Goal: Task Accomplishment & Management: Complete application form

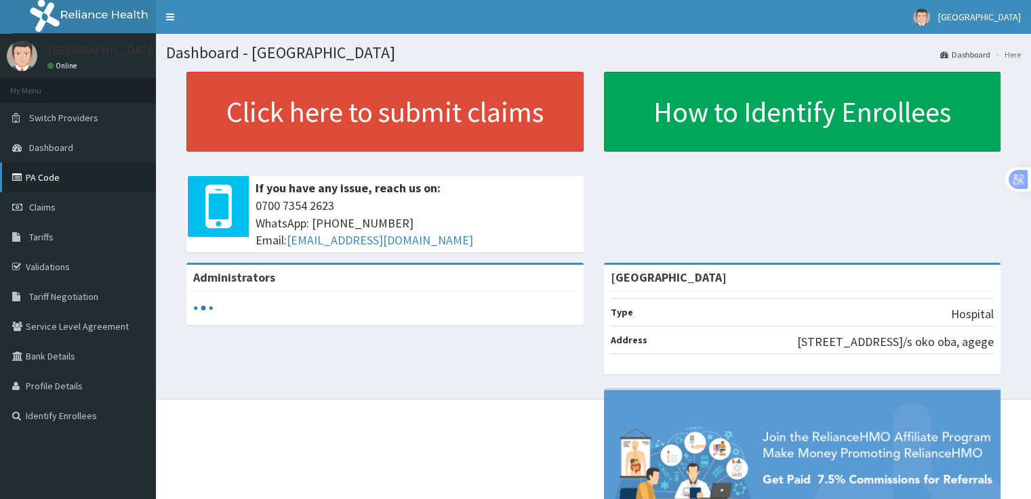
click at [48, 178] on link "PA Code" at bounding box center [78, 178] width 156 height 30
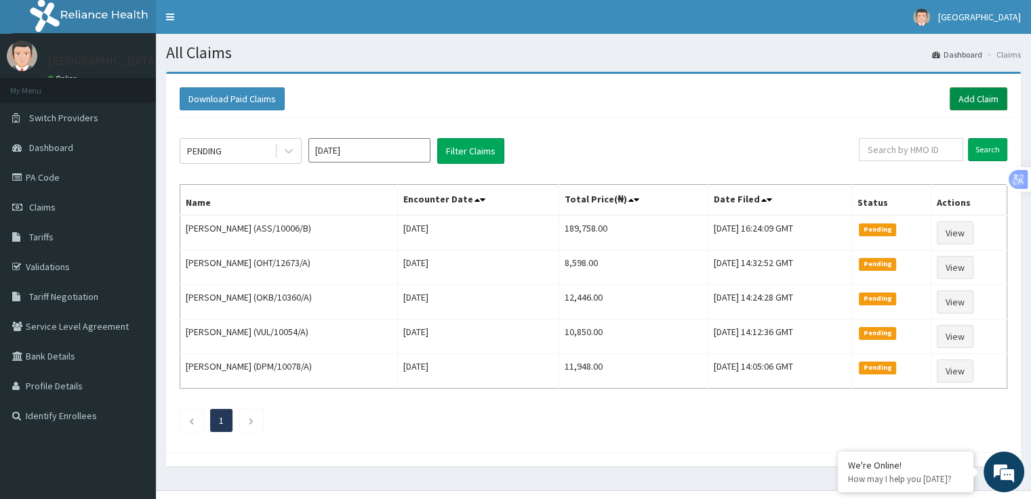
click at [979, 104] on link "Add Claim" at bounding box center [978, 98] width 58 height 23
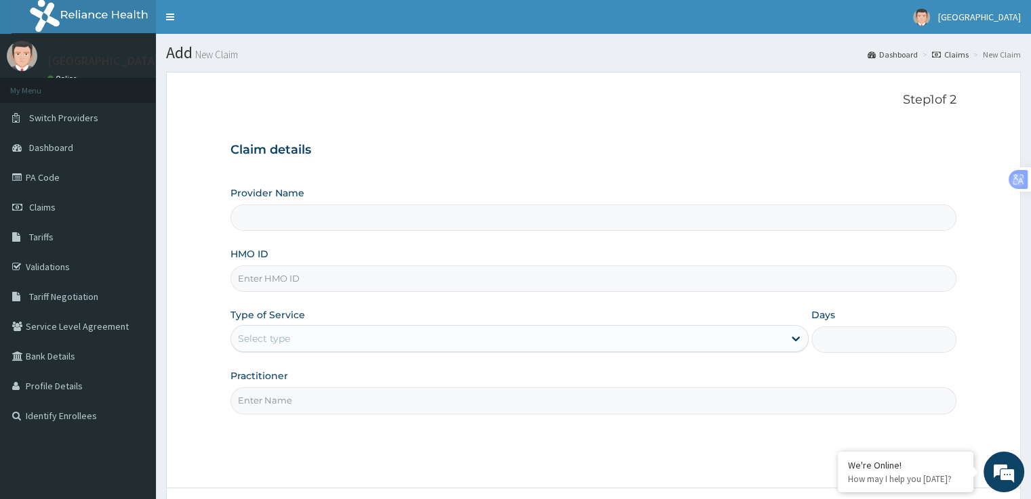
click at [249, 223] on input "Provider Name" at bounding box center [592, 218] width 725 height 26
click at [287, 278] on input "HMO ID" at bounding box center [592, 279] width 725 height 26
type input "[GEOGRAPHIC_DATA]"
type input "OHT/11356/A"
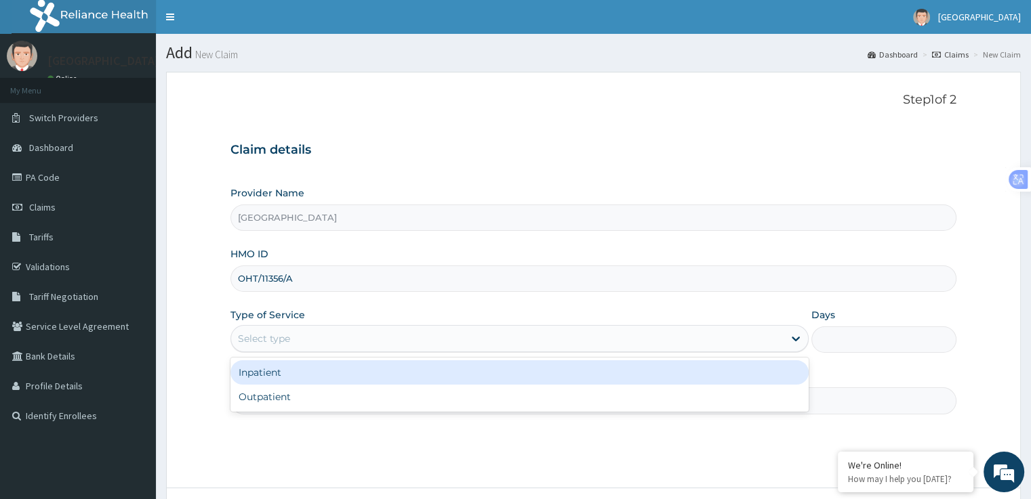
click at [289, 398] on div "Outpatient" at bounding box center [519, 397] width 578 height 24
type input "1"
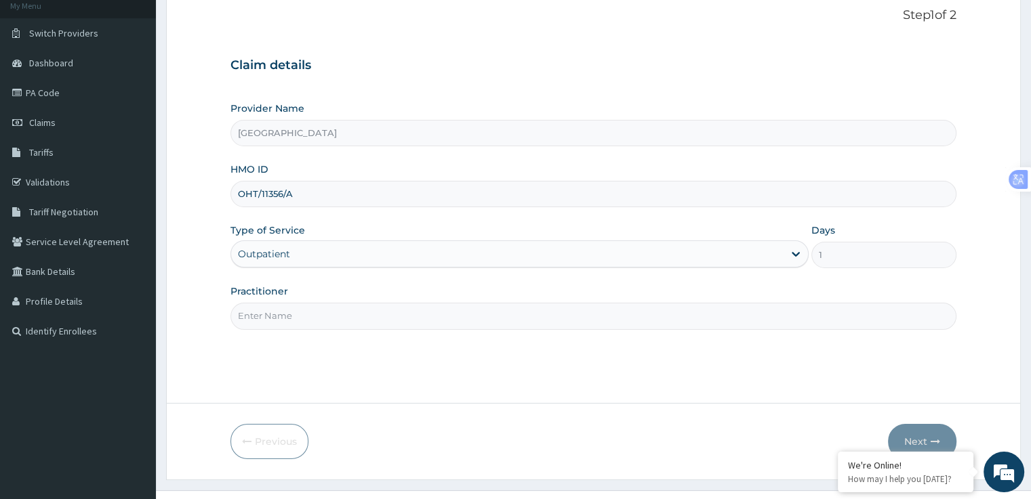
scroll to position [87, 0]
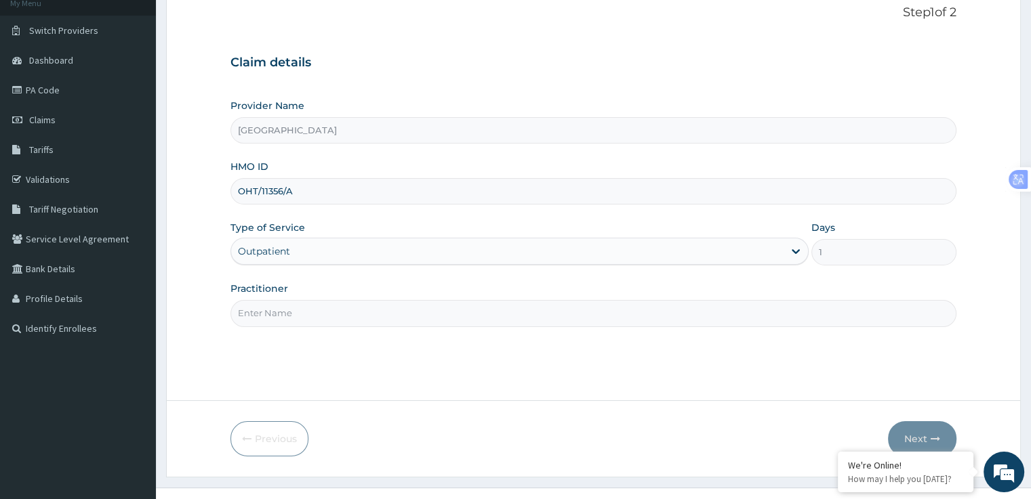
click at [367, 316] on input "Practitioner" at bounding box center [592, 313] width 725 height 26
type input "DR OLA"
click at [918, 444] on button "Next" at bounding box center [922, 439] width 68 height 35
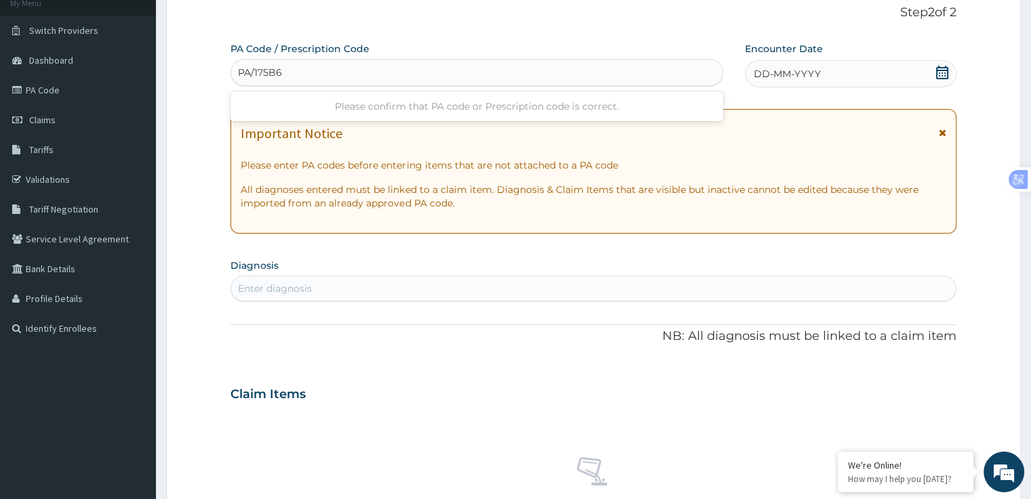
type input "PA/175B67"
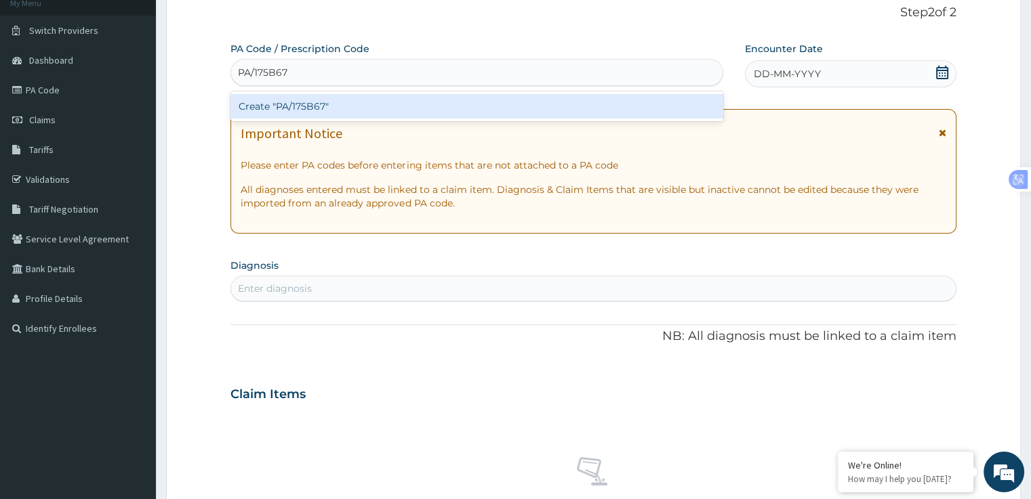
click at [403, 109] on div "Create "PA/175B67"" at bounding box center [476, 106] width 493 height 24
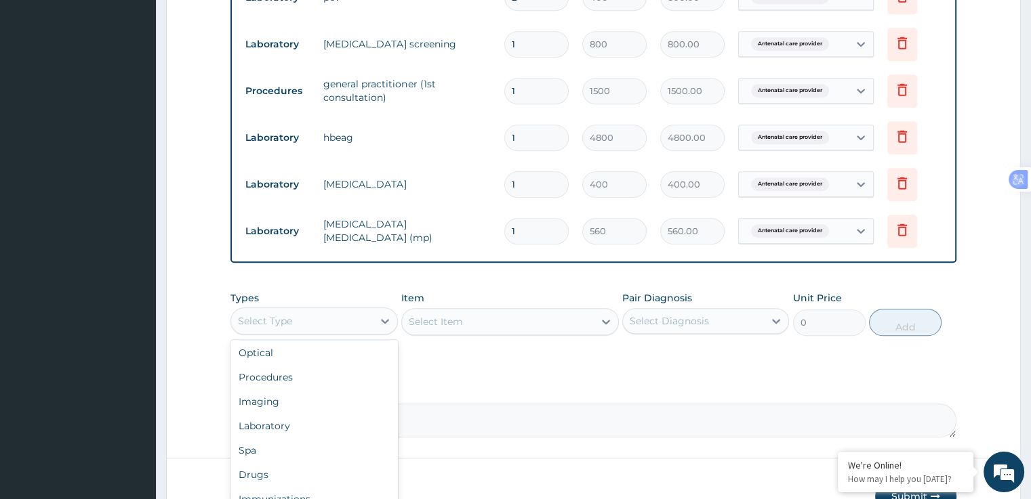
scroll to position [46, 0]
click at [298, 359] on div "Procedures" at bounding box center [313, 358] width 167 height 24
click at [467, 325] on div "Select Item" at bounding box center [510, 321] width 218 height 27
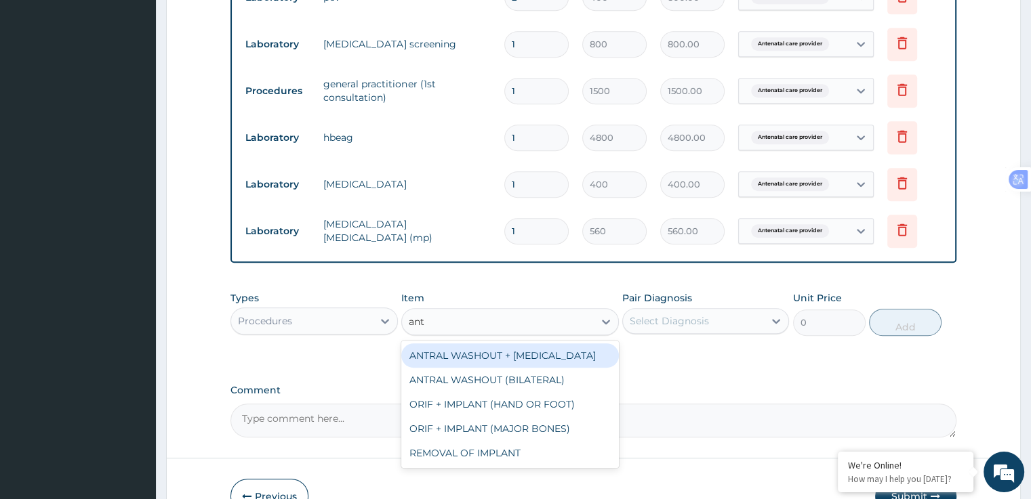
scroll to position [0, 0]
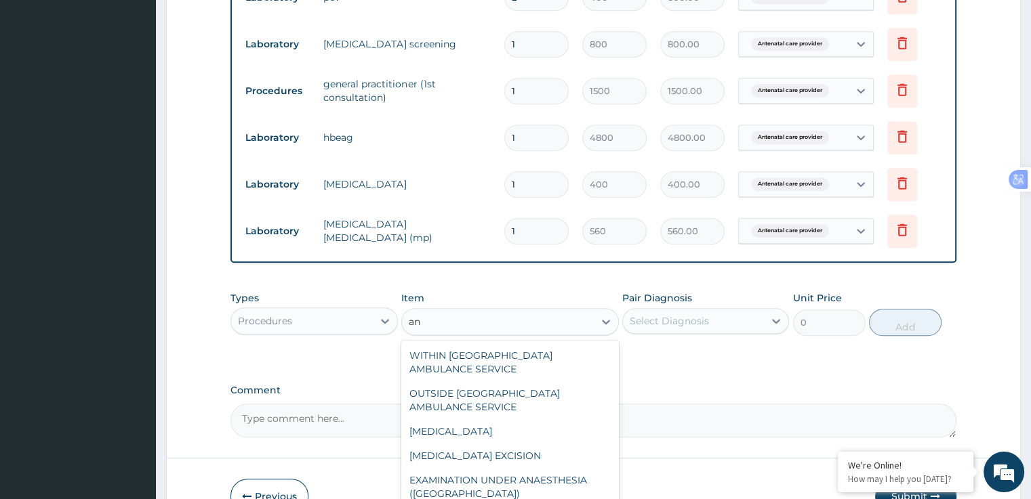
type input "a"
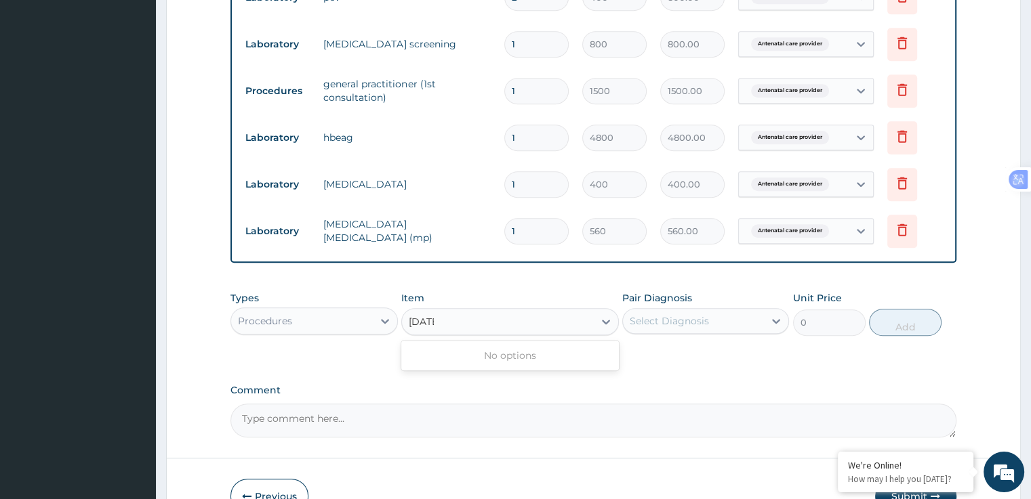
type input "natal"
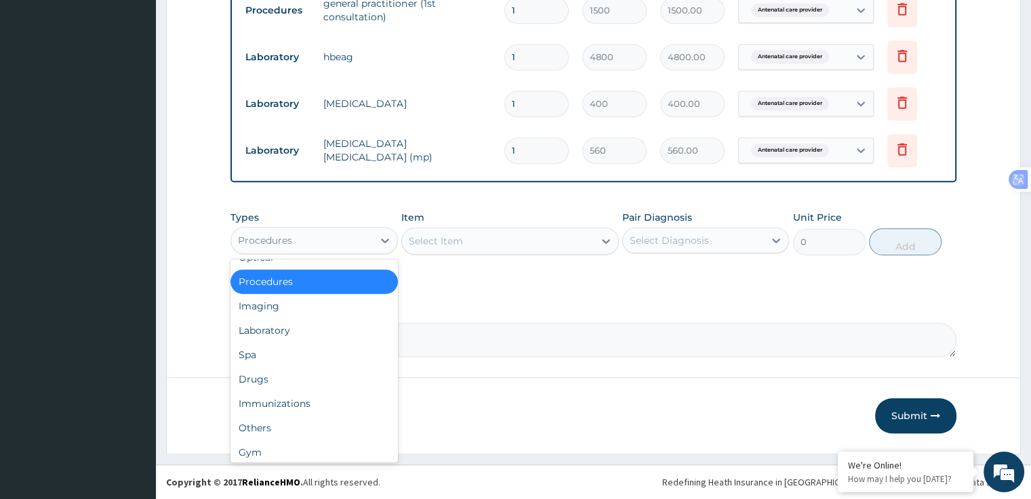
scroll to position [46, 0]
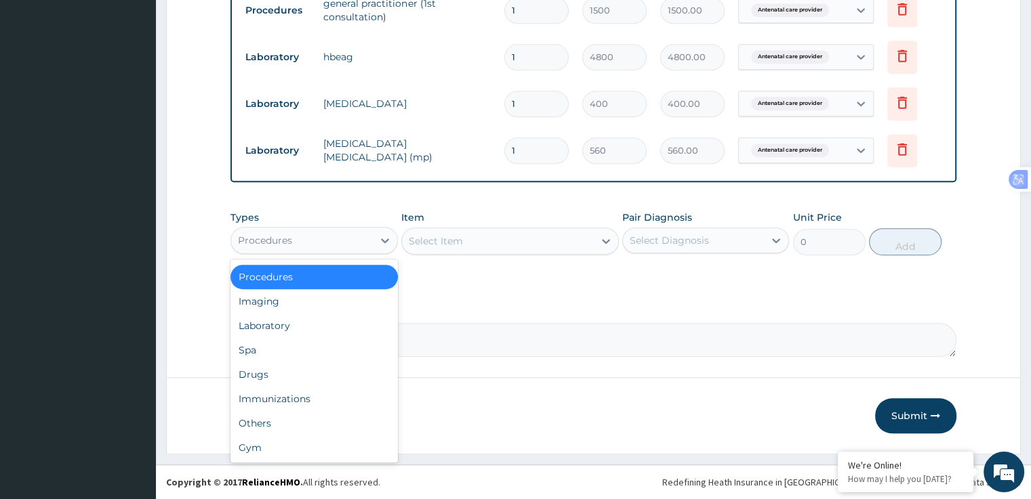
click at [255, 425] on div "Others" at bounding box center [313, 423] width 167 height 24
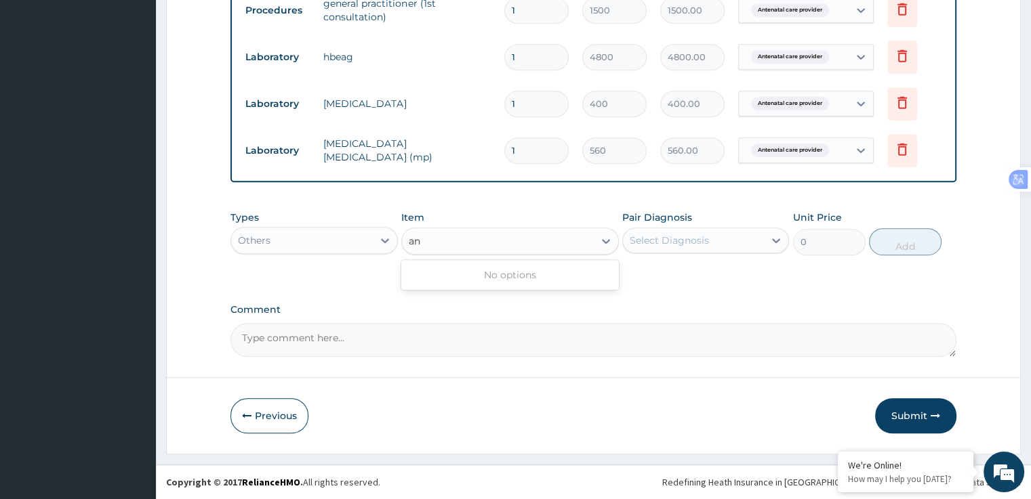
type input "a"
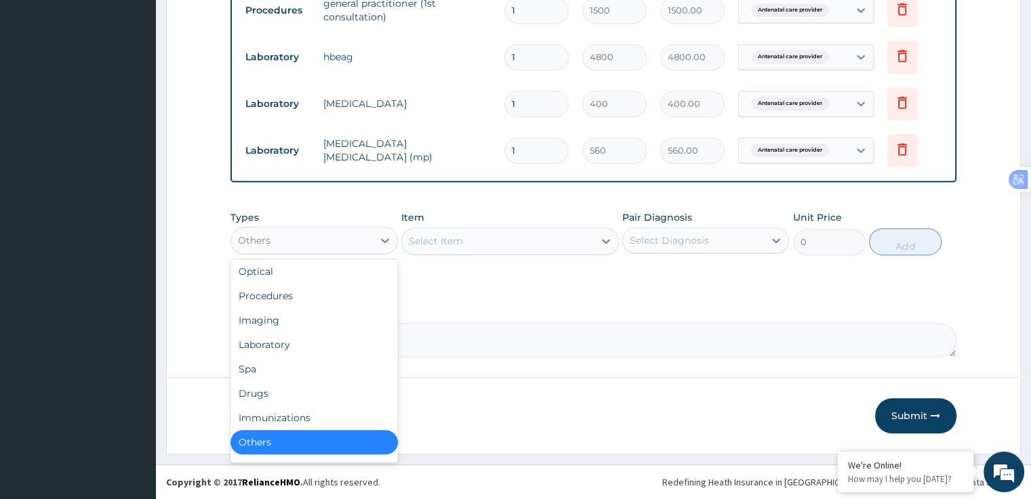
scroll to position [0, 0]
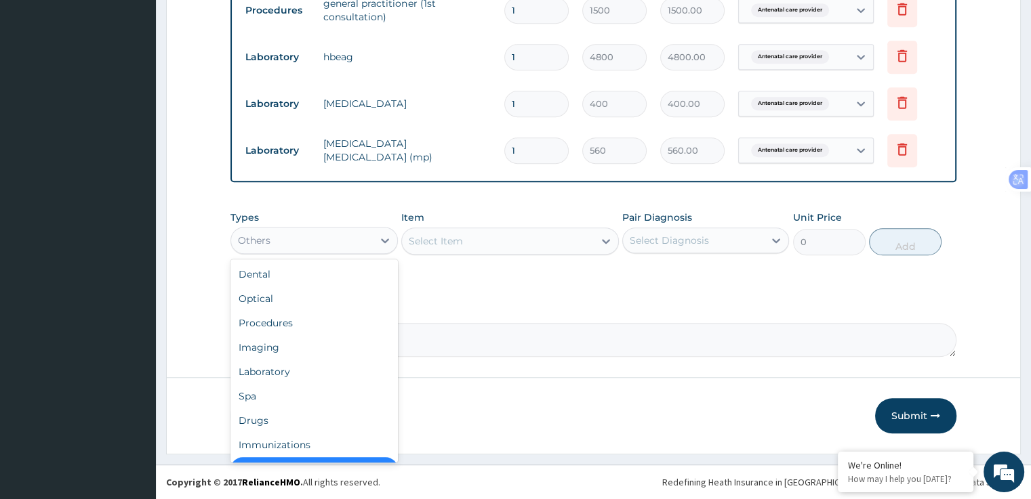
click at [249, 348] on div "Imaging" at bounding box center [313, 347] width 167 height 24
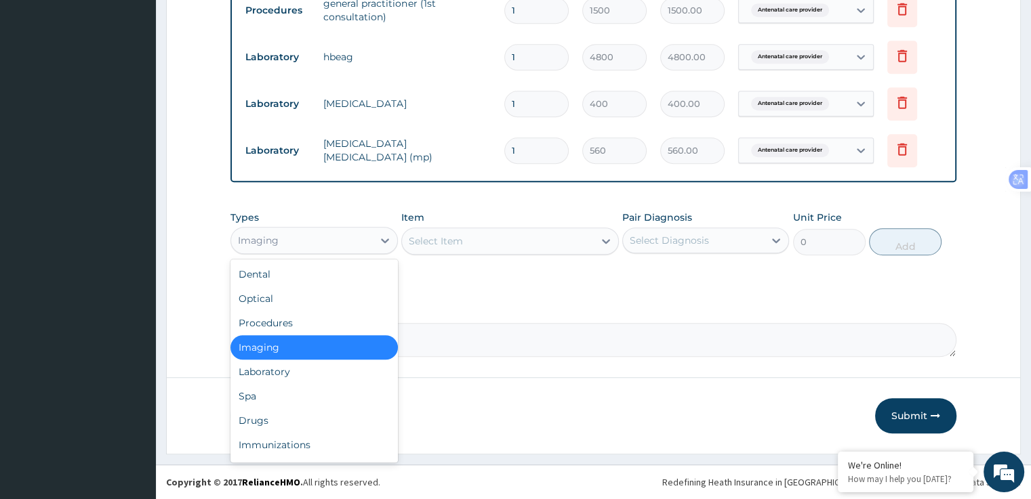
click at [242, 401] on div "Spa" at bounding box center [313, 396] width 167 height 24
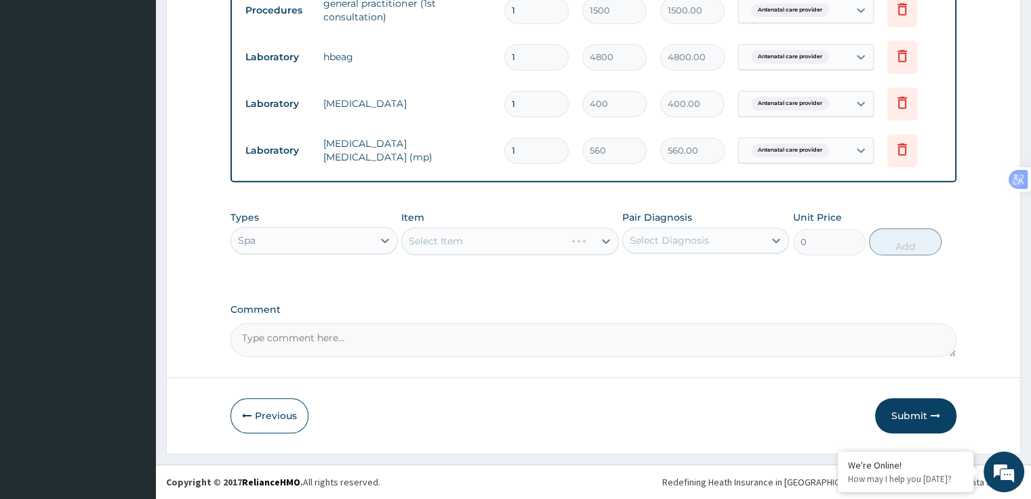
click at [511, 242] on div "Select Item" at bounding box center [483, 241] width 163 height 22
type input "a"
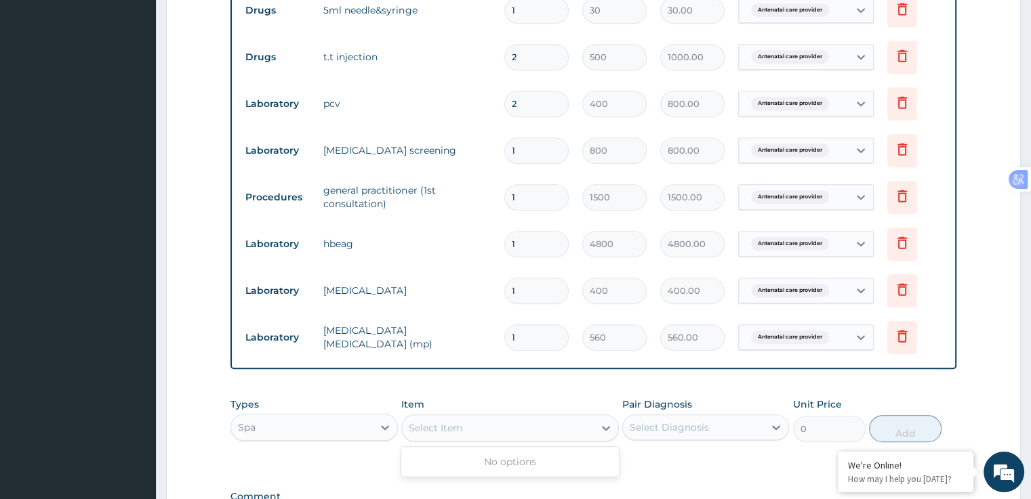
scroll to position [740, 0]
click at [527, 291] on input "1" at bounding box center [536, 292] width 64 height 26
type input "0.00"
type input "2"
type input "800.00"
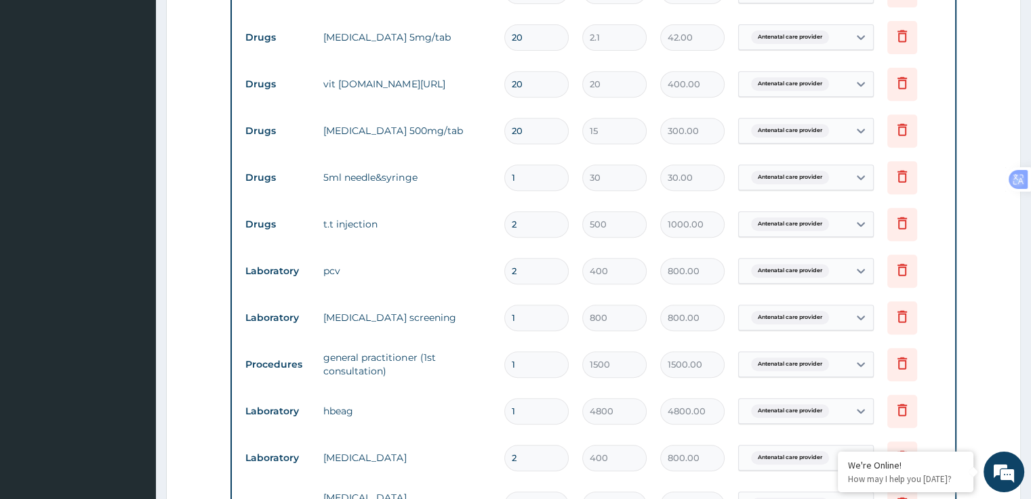
scroll to position [573, 0]
type input "2"
click at [533, 126] on input "20" at bounding box center [536, 132] width 64 height 26
type input "2"
type input "30.00"
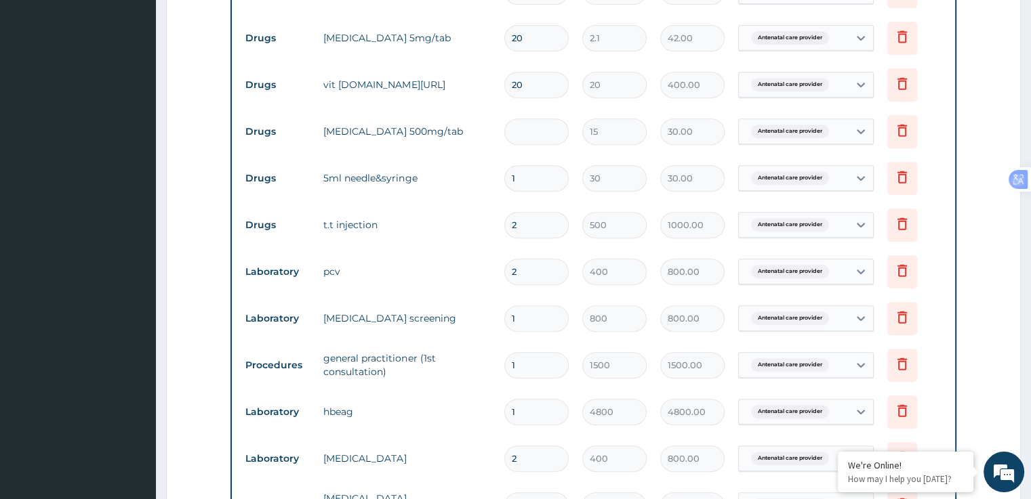
type input "0.00"
type input "5"
type input "75.00"
type input "50"
type input "750.00"
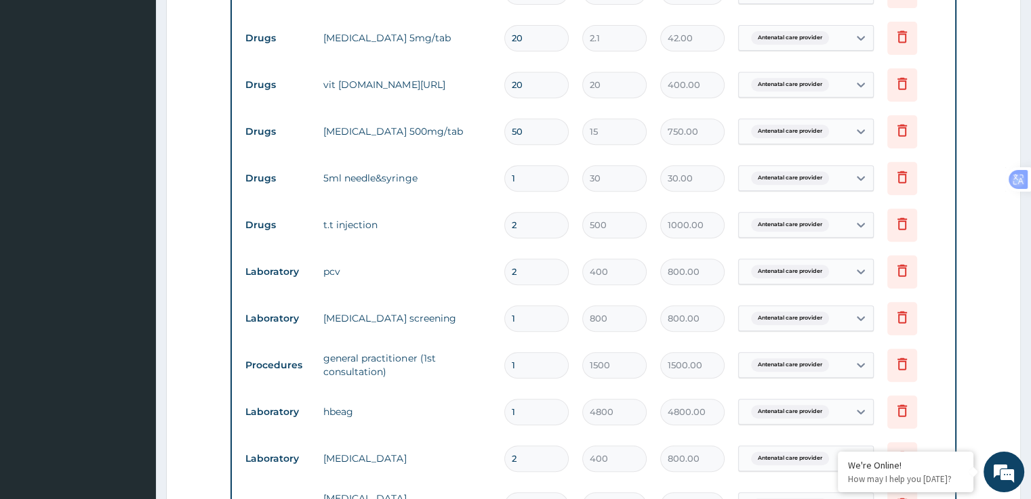
type input "50"
click at [533, 87] on input "20" at bounding box center [536, 85] width 64 height 26
type input "2"
type input "40.00"
type input "0.00"
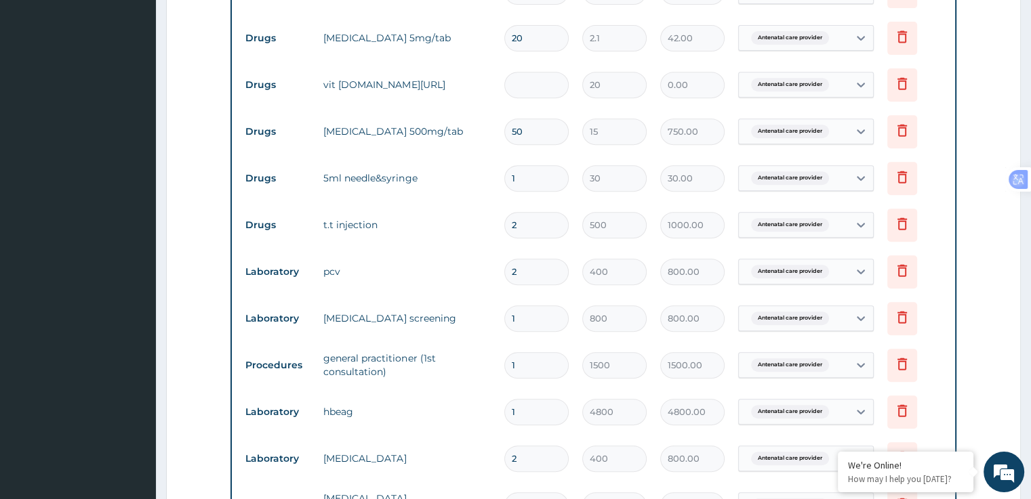
type input "5"
type input "100.00"
type input "50"
type input "1000.00"
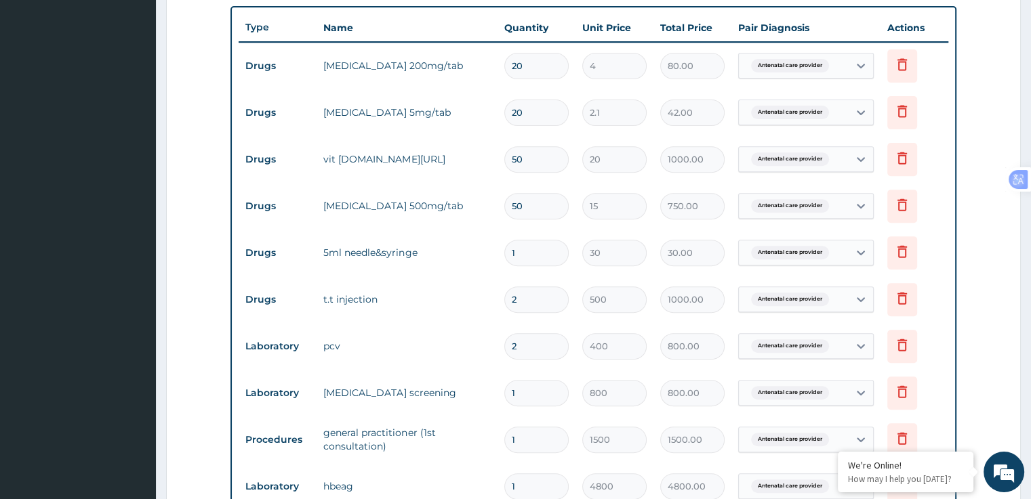
scroll to position [496, 0]
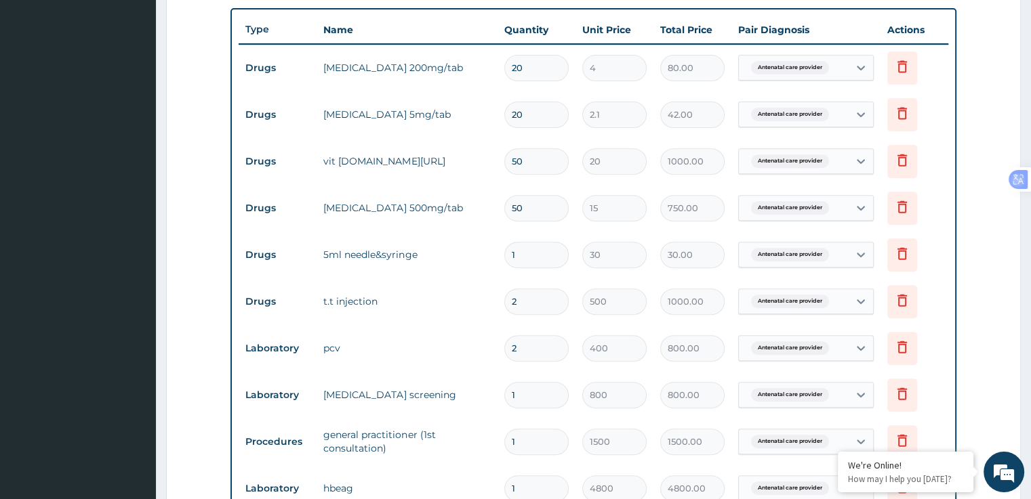
type input "50"
click at [538, 109] on input "20" at bounding box center [536, 115] width 64 height 26
type input "2"
type input "4.20"
type input "0.00"
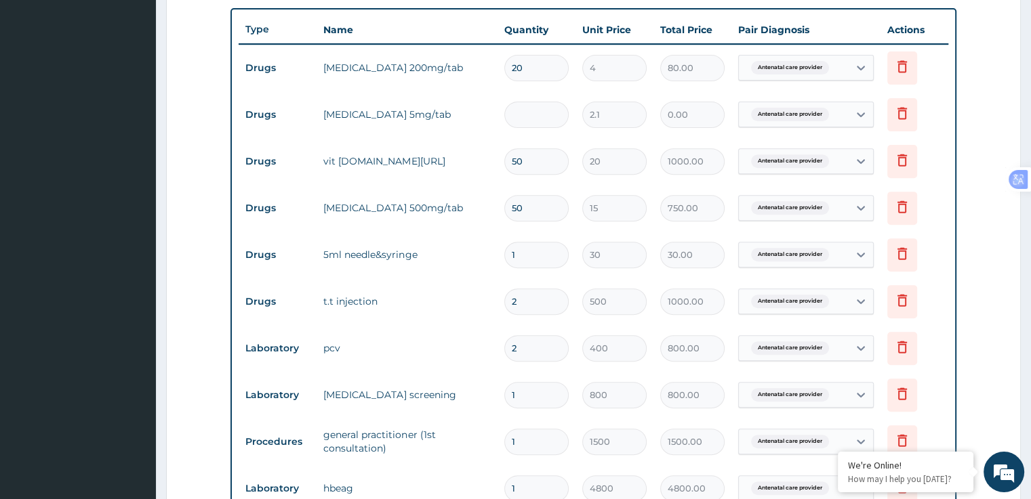
type input "5"
type input "10.50"
type input "50"
type input "105.00"
type input "50"
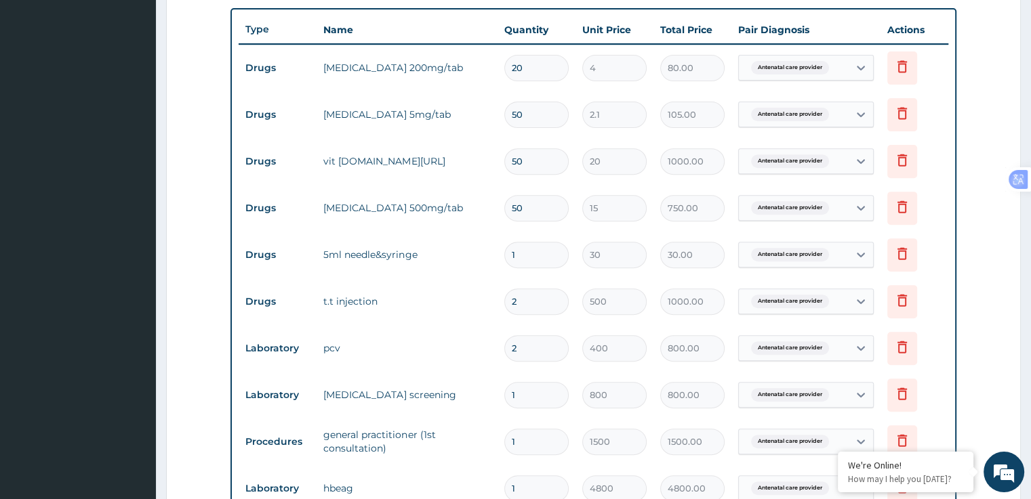
click at [537, 61] on input "20" at bounding box center [536, 68] width 64 height 26
type input "2"
type input "8.00"
type input "0.00"
type input "5"
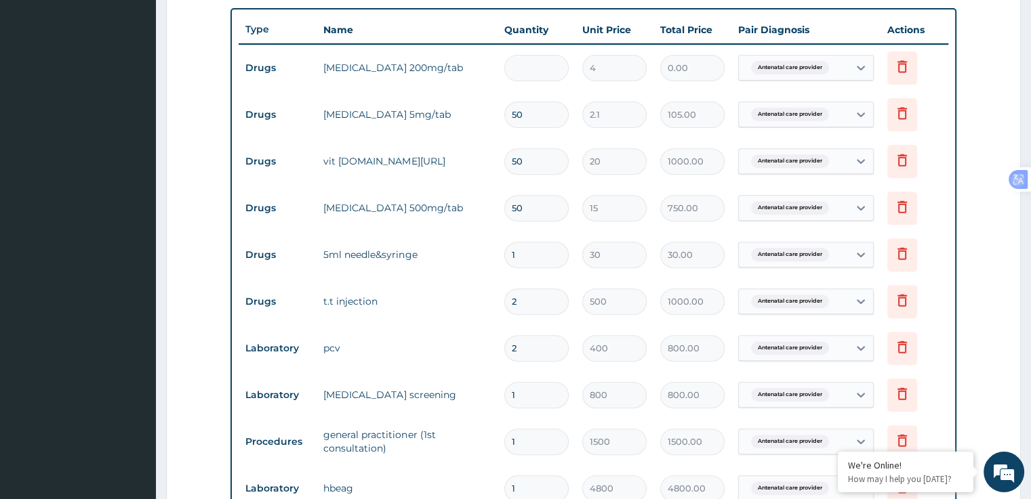
type input "20.00"
type input "50"
type input "200.00"
type input "50"
click at [535, 256] on input "1" at bounding box center [536, 255] width 64 height 26
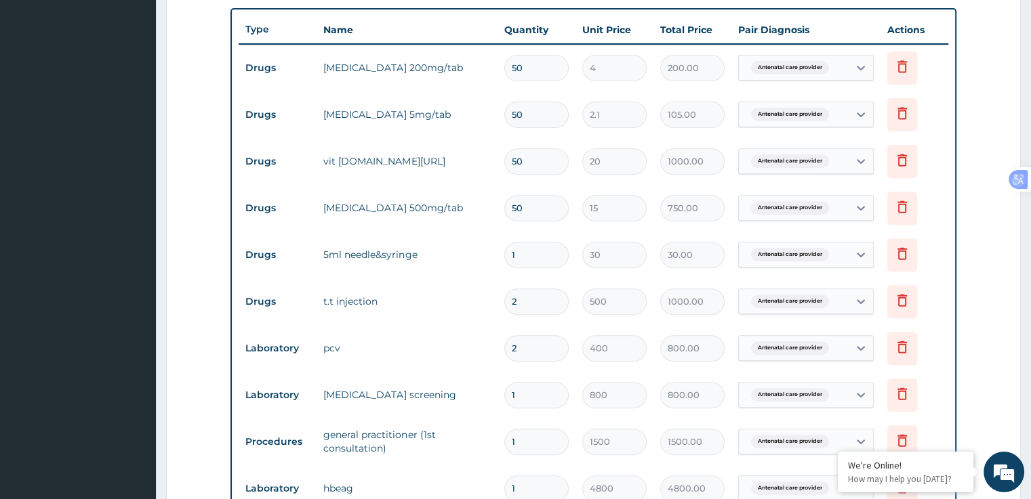
type input "0.00"
type input "2"
type input "60.00"
type input "20"
type input "600.00"
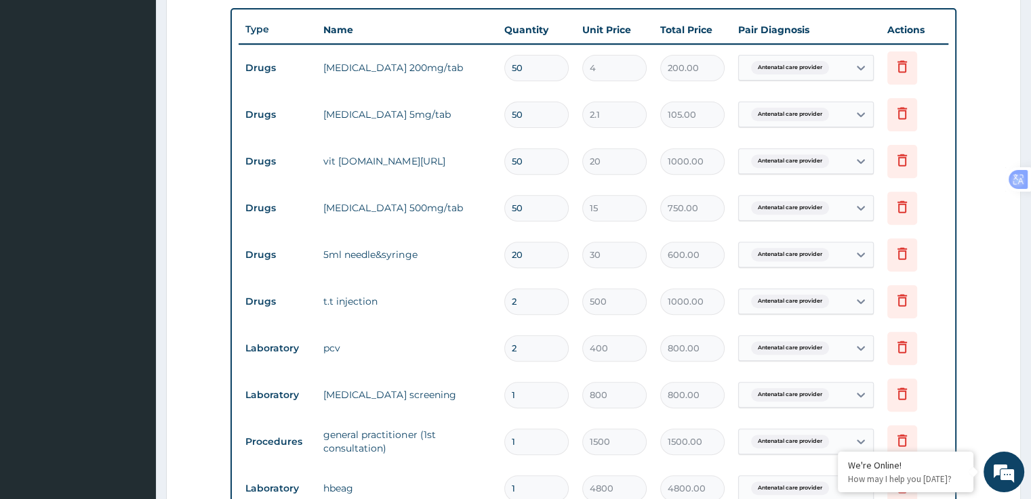
type input "2"
type input "60.00"
type input "0.00"
type input "1"
type input "30.00"
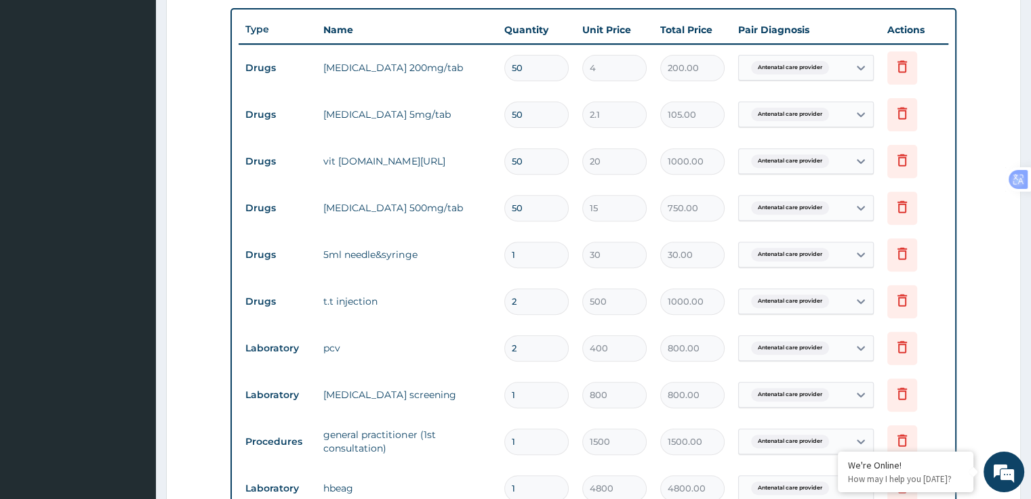
type input "10"
type input "300.00"
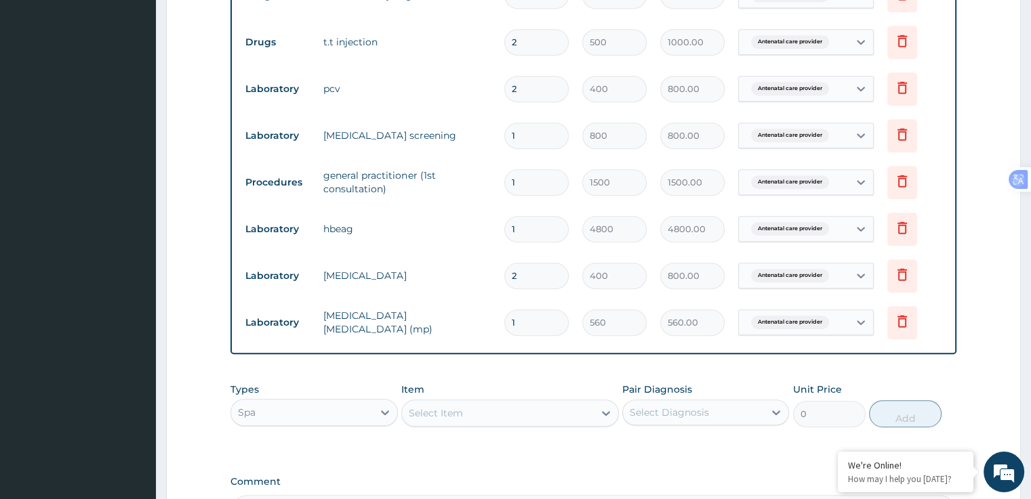
scroll to position [756, 0]
type input "10"
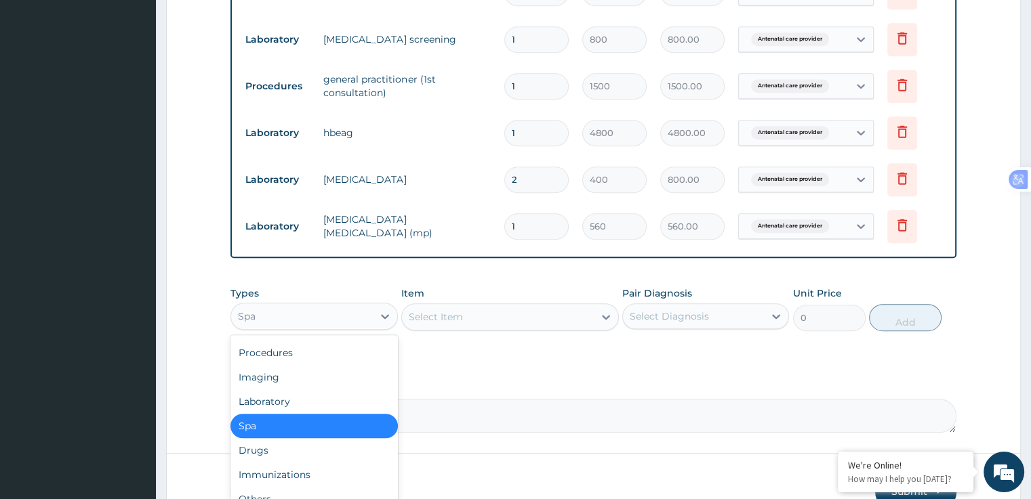
scroll to position [928, 0]
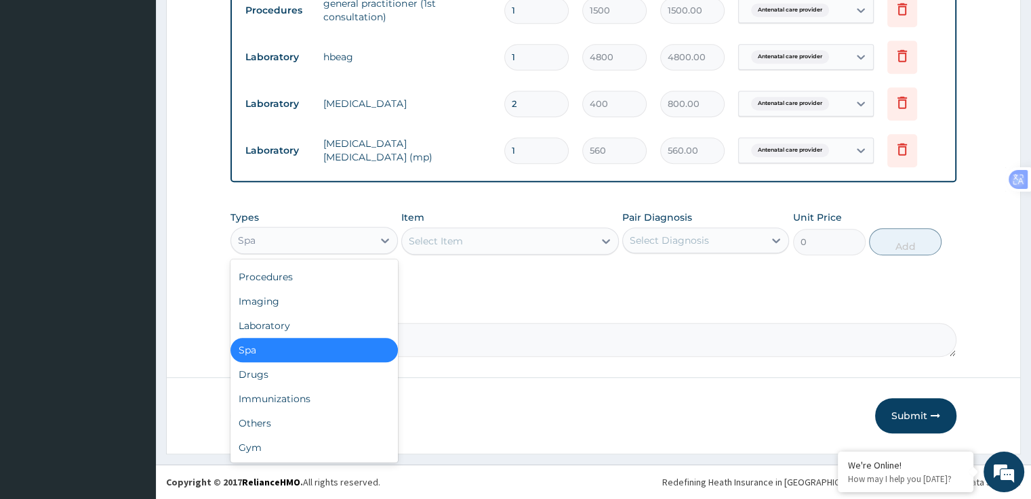
click at [302, 403] on div "Immunizations" at bounding box center [313, 399] width 167 height 24
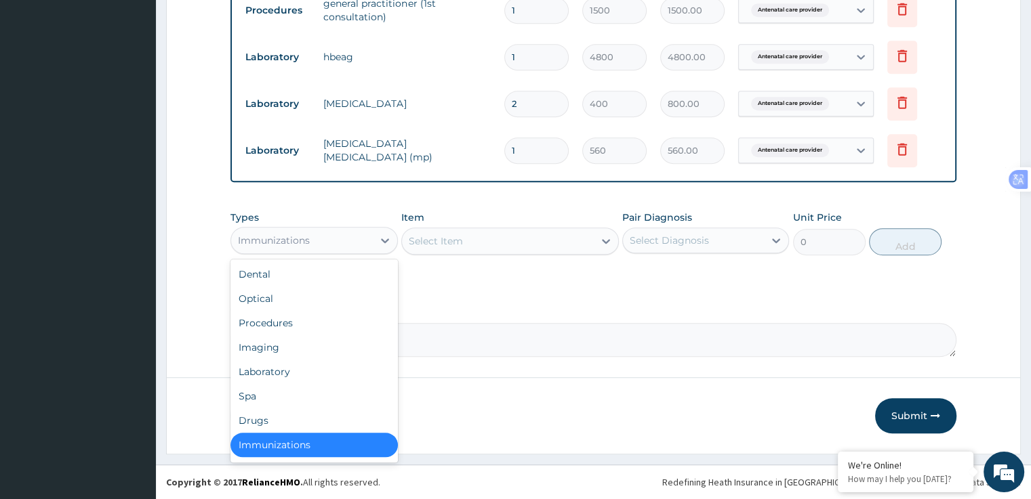
scroll to position [46, 0]
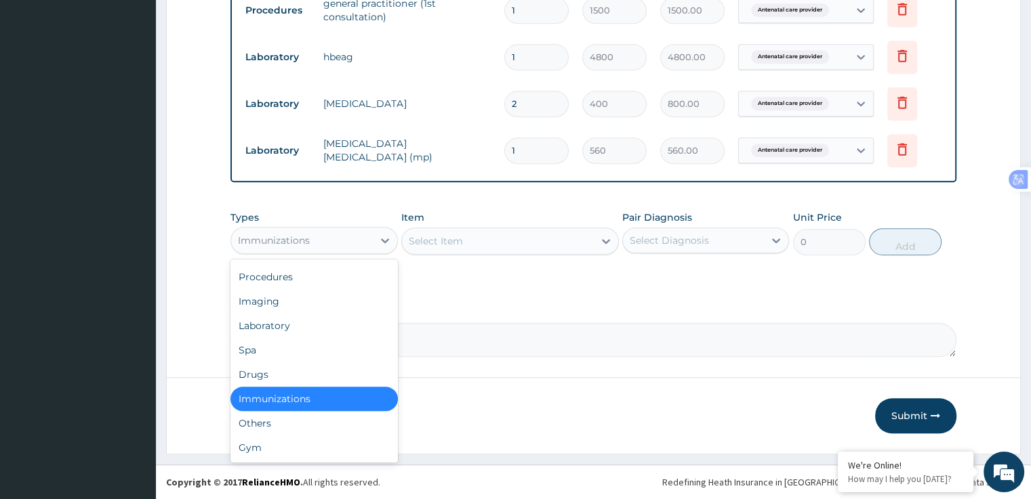
click at [283, 307] on div "Imaging" at bounding box center [313, 301] width 167 height 24
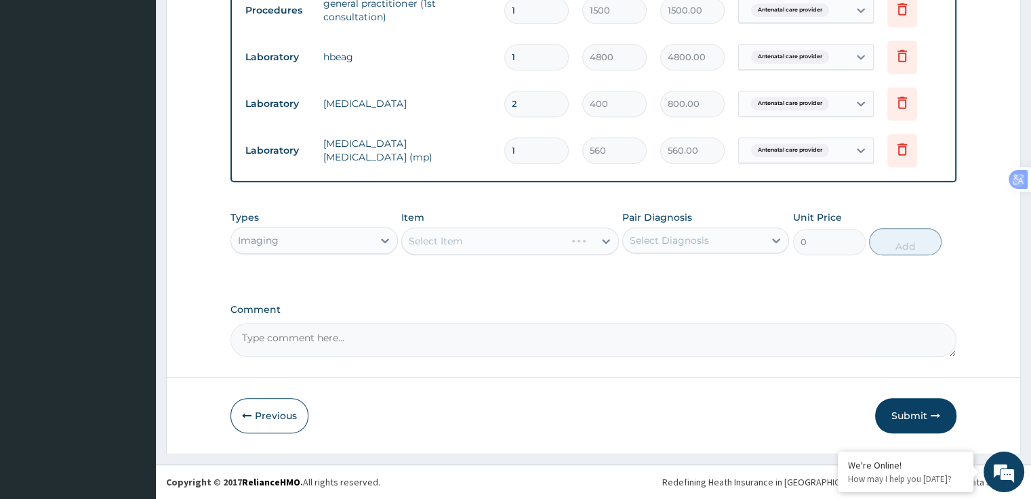
click at [487, 239] on div "Select Item" at bounding box center [510, 241] width 218 height 27
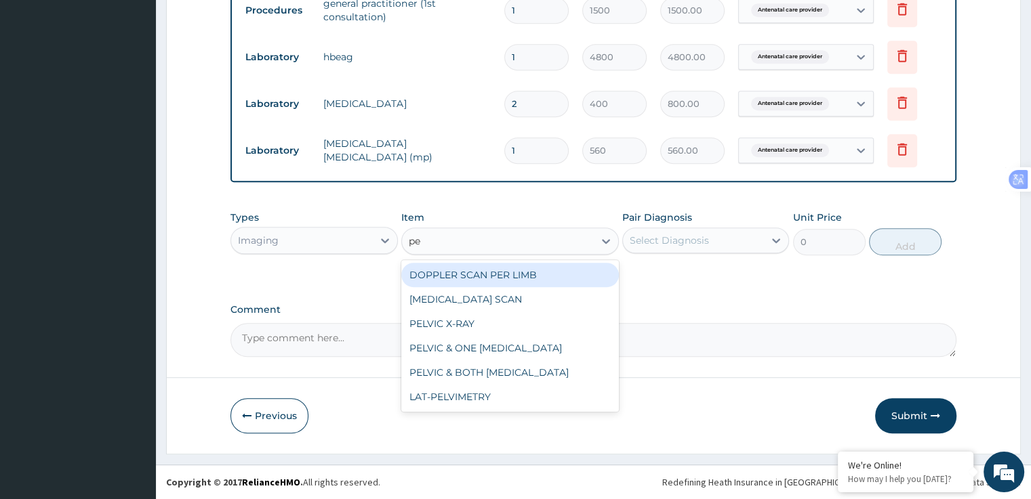
type input "pel"
click at [552, 275] on div "PELVIC ULTRASOUND SCAN" at bounding box center [510, 275] width 218 height 24
type input "1600"
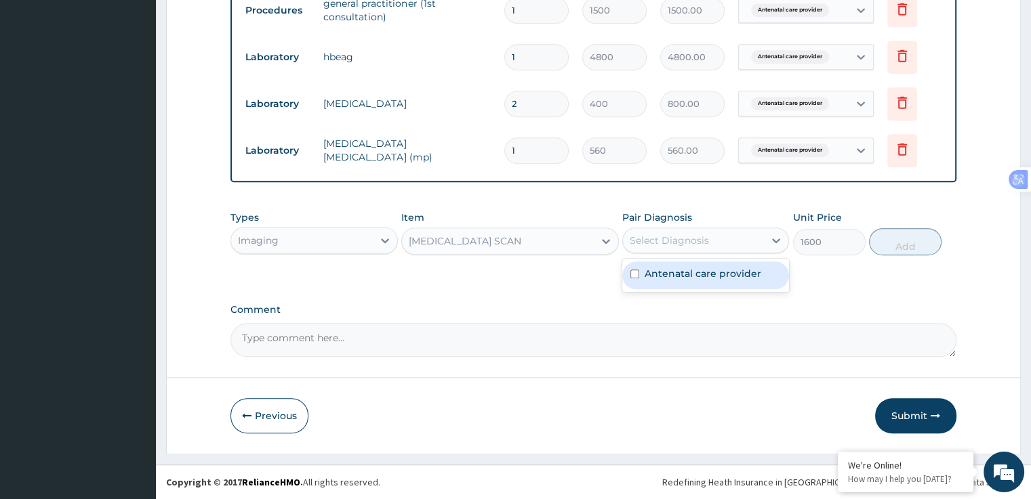
click at [742, 275] on label "Antenatal care provider" at bounding box center [702, 274] width 117 height 14
checkbox input "true"
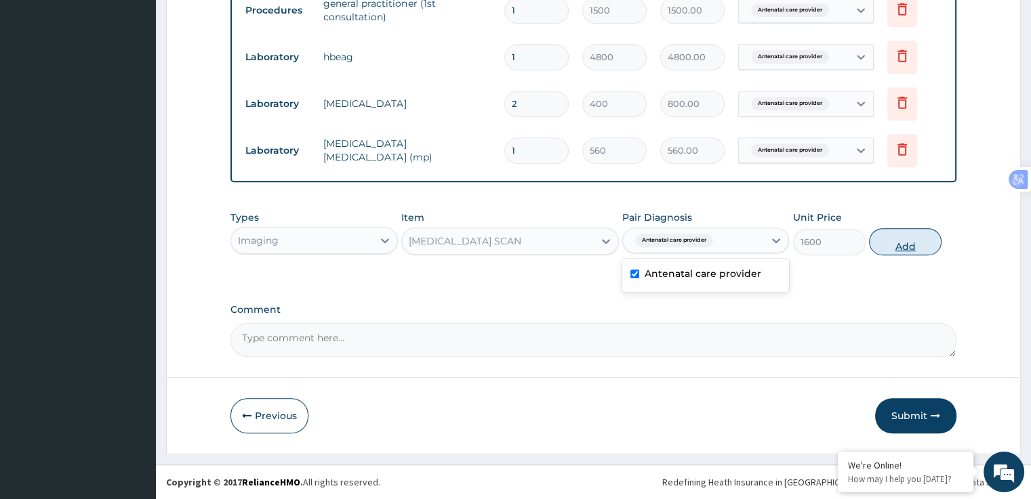
click at [904, 248] on button "Add" at bounding box center [905, 241] width 73 height 27
type input "0"
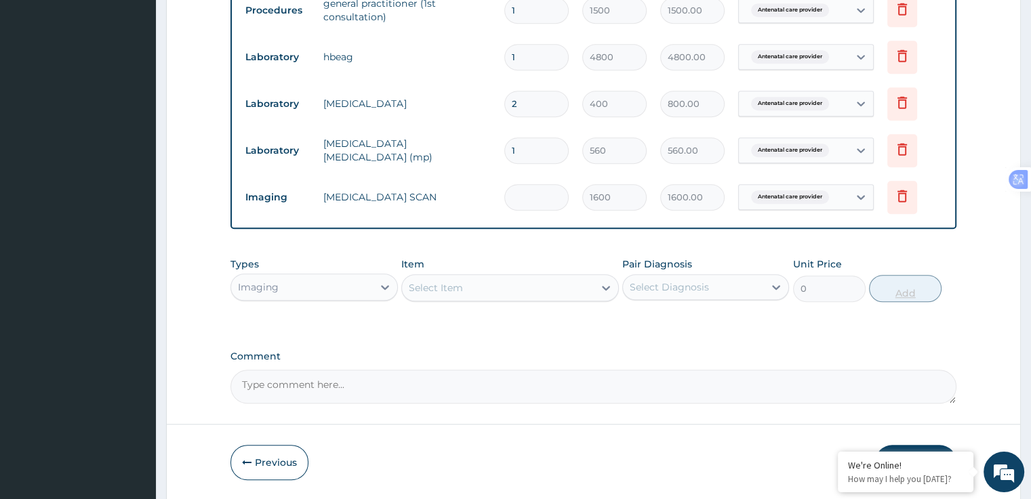
type input "0.00"
type input "2"
type input "3200.00"
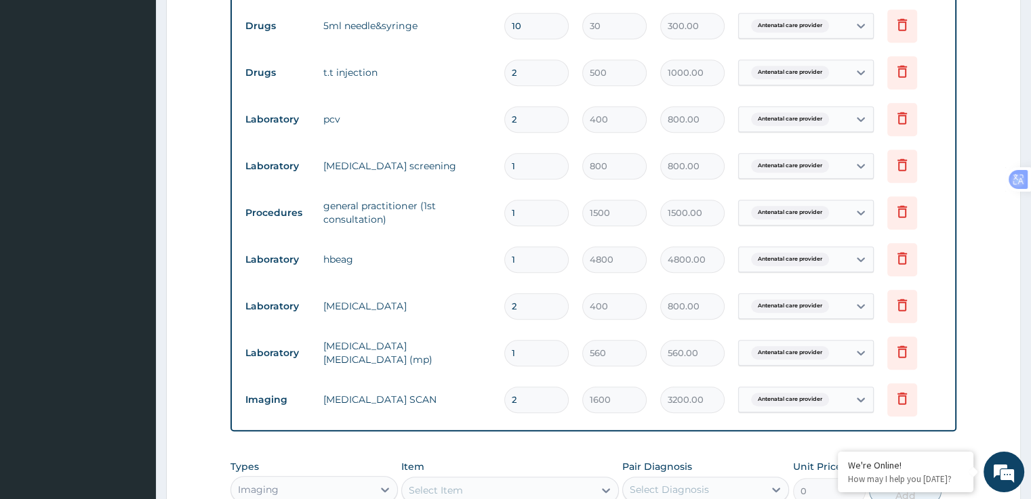
scroll to position [728, 0]
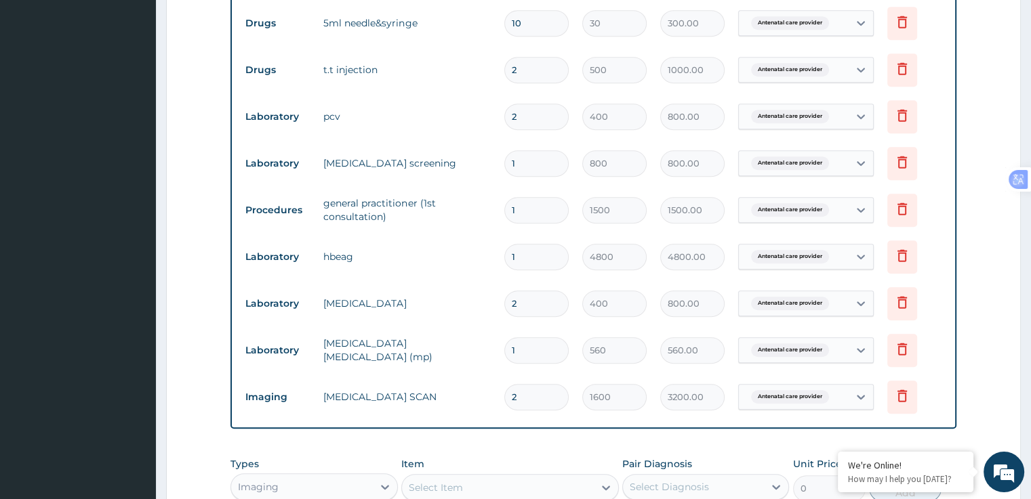
type input "2"
click at [539, 210] on input "1" at bounding box center [536, 210] width 64 height 26
type input "0.00"
type input "4"
type input "6000.00"
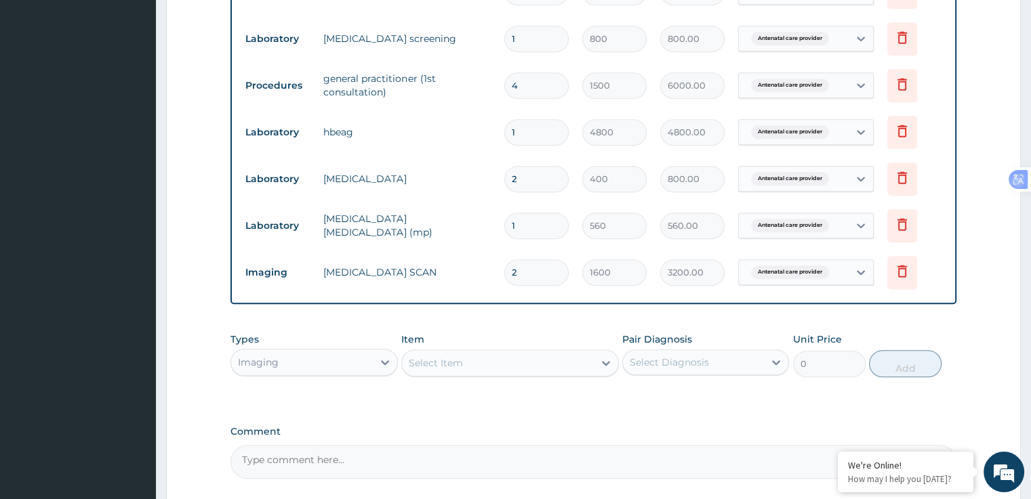
scroll to position [975, 0]
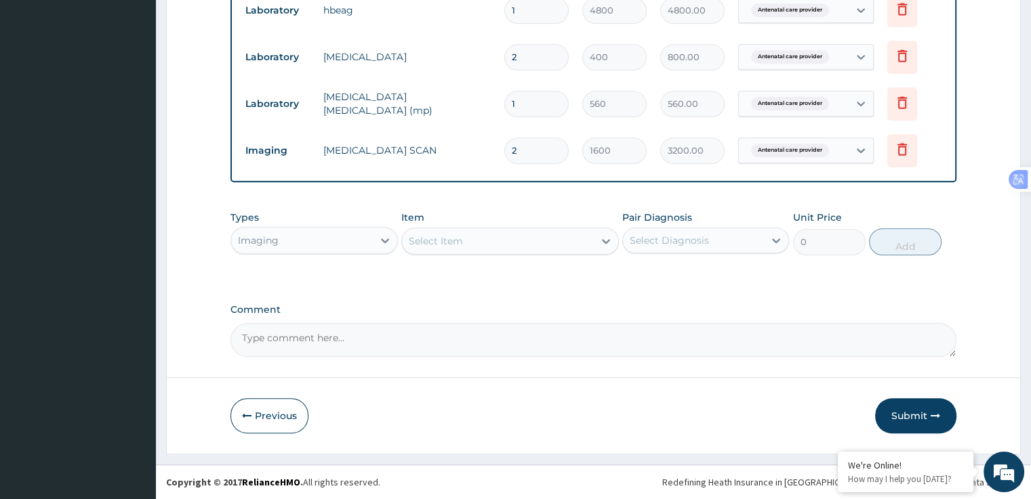
type input "4"
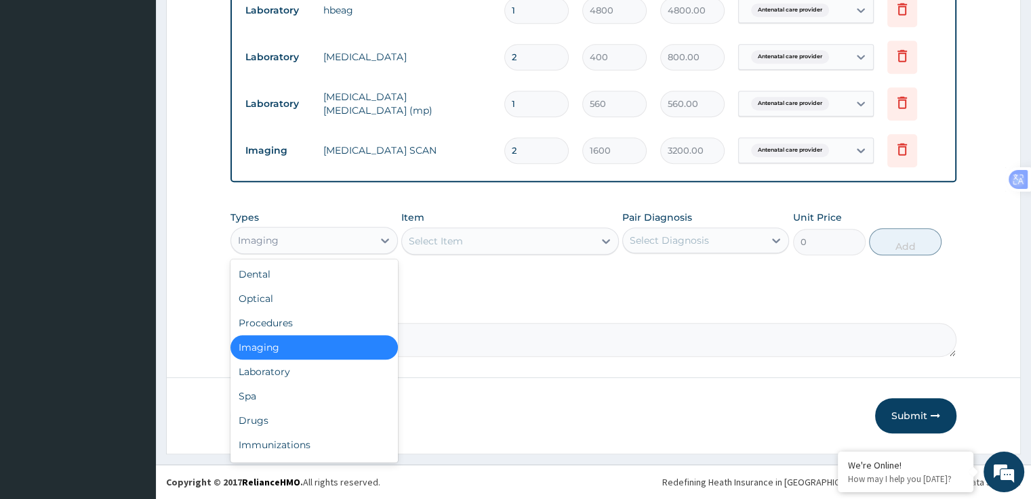
click at [295, 323] on div "Procedures" at bounding box center [313, 323] width 167 height 24
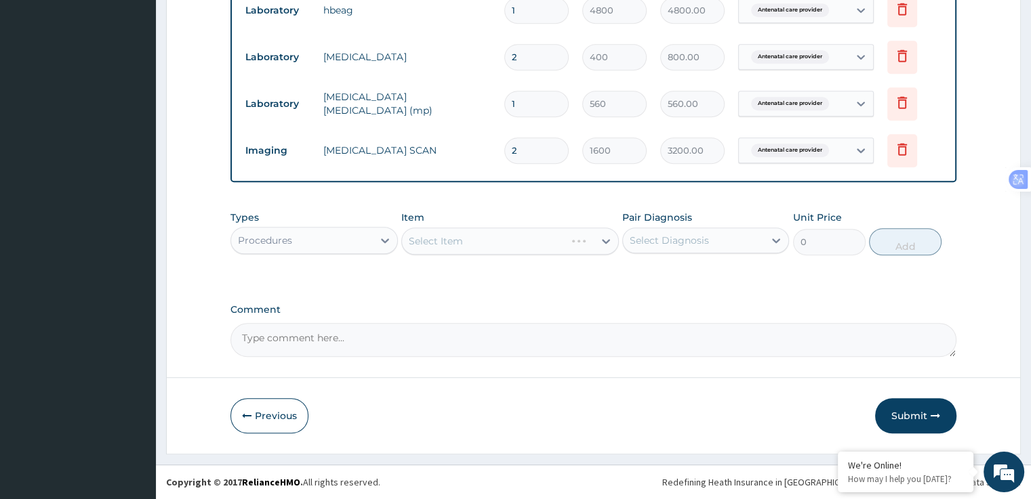
click at [487, 237] on div "Select Item" at bounding box center [510, 241] width 218 height 27
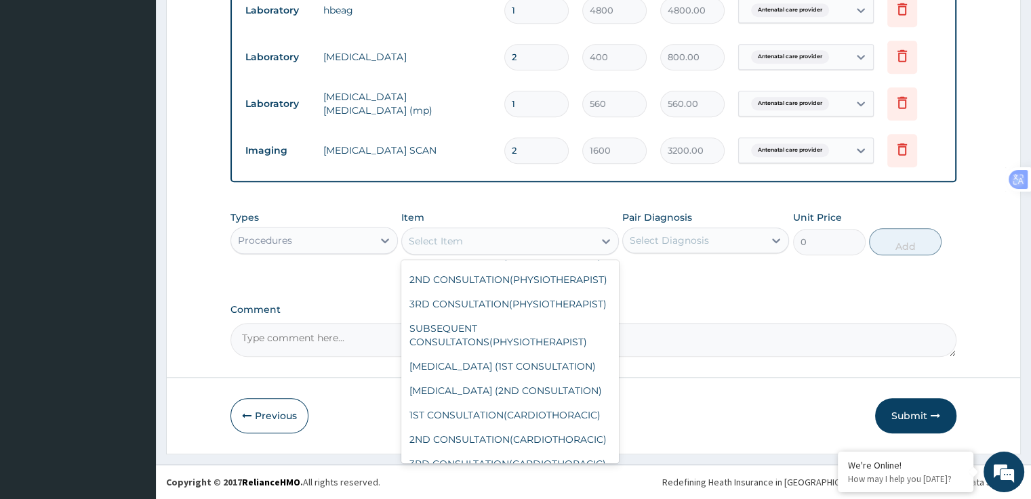
scroll to position [89, 0]
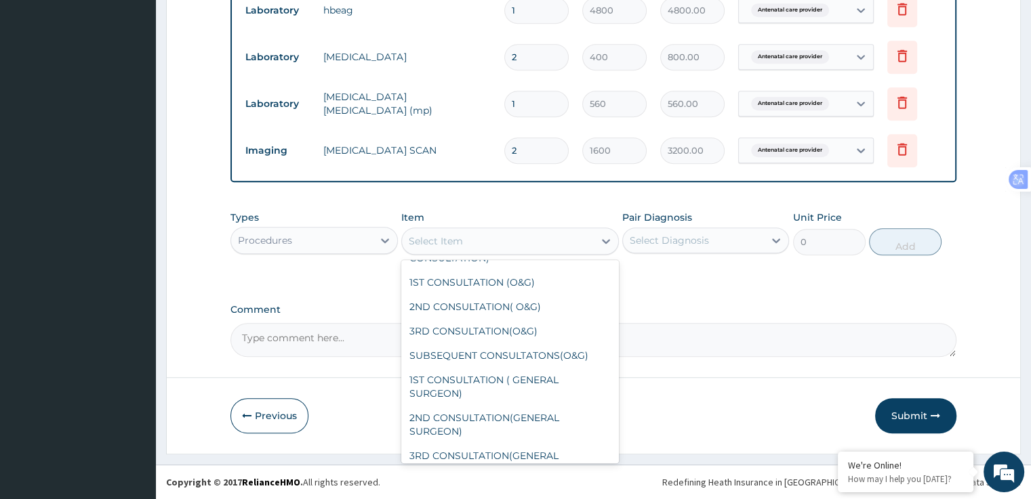
type input "q"
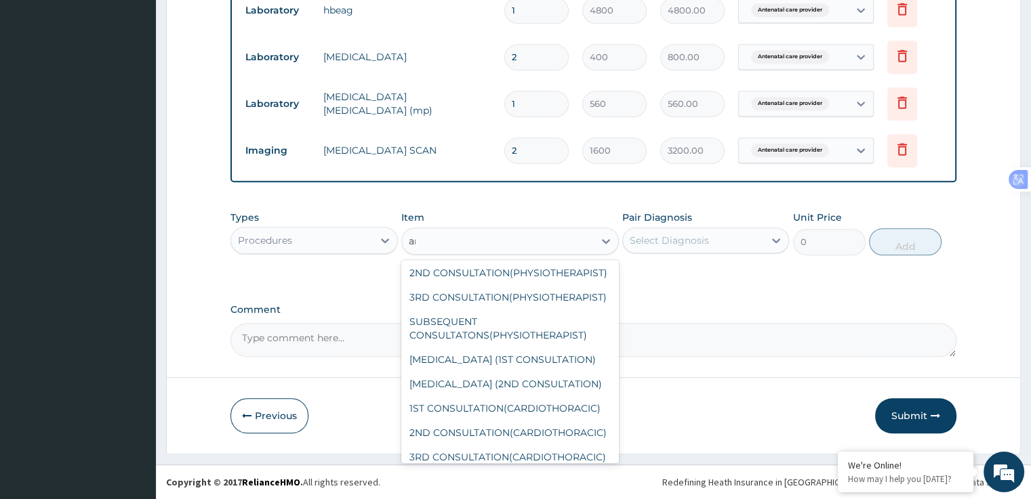
scroll to position [320, 0]
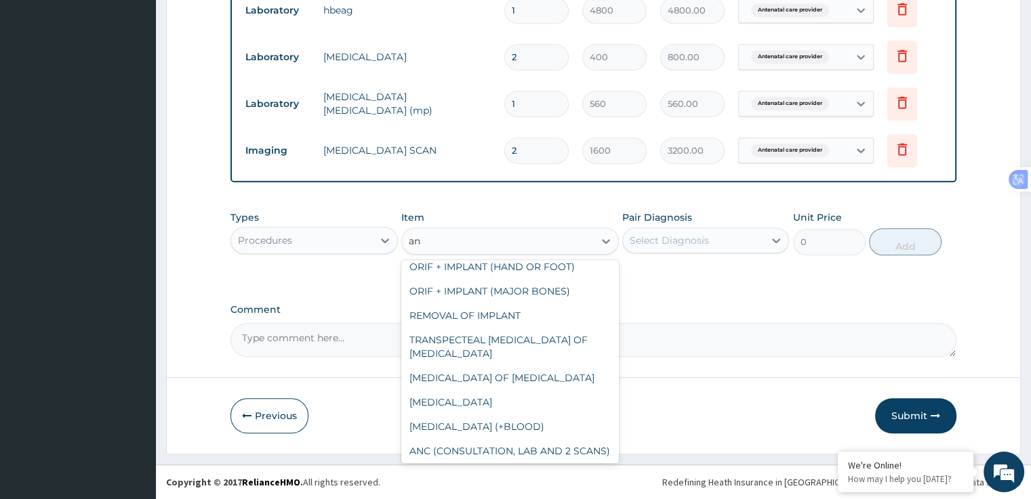
type input "a"
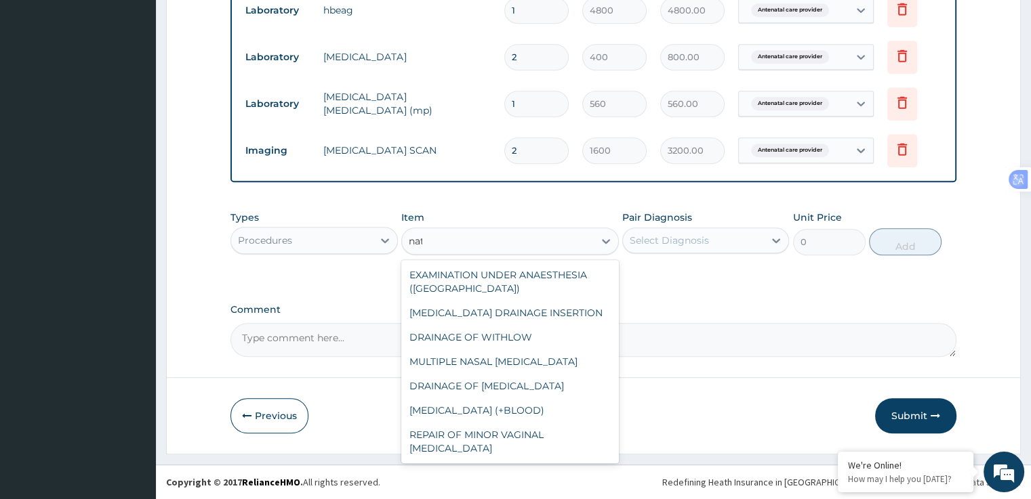
scroll to position [0, 0]
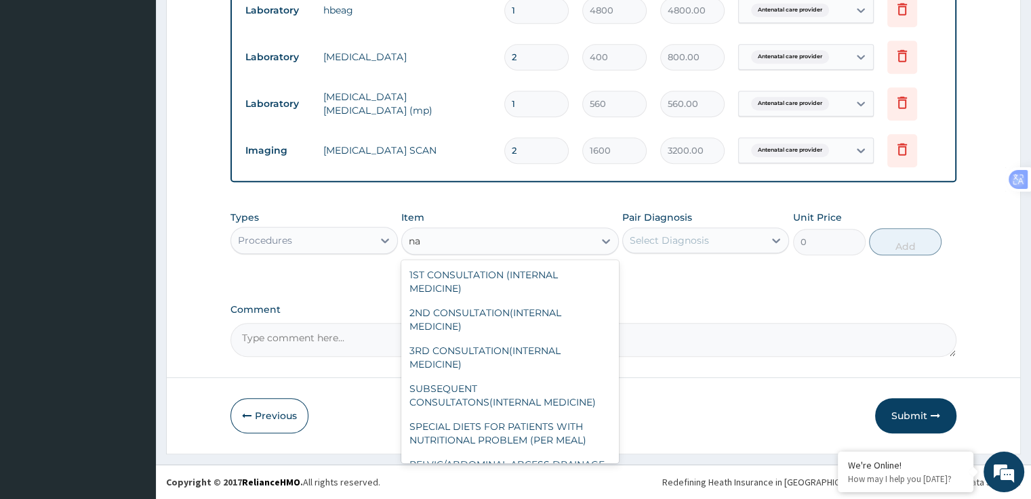
type input "n"
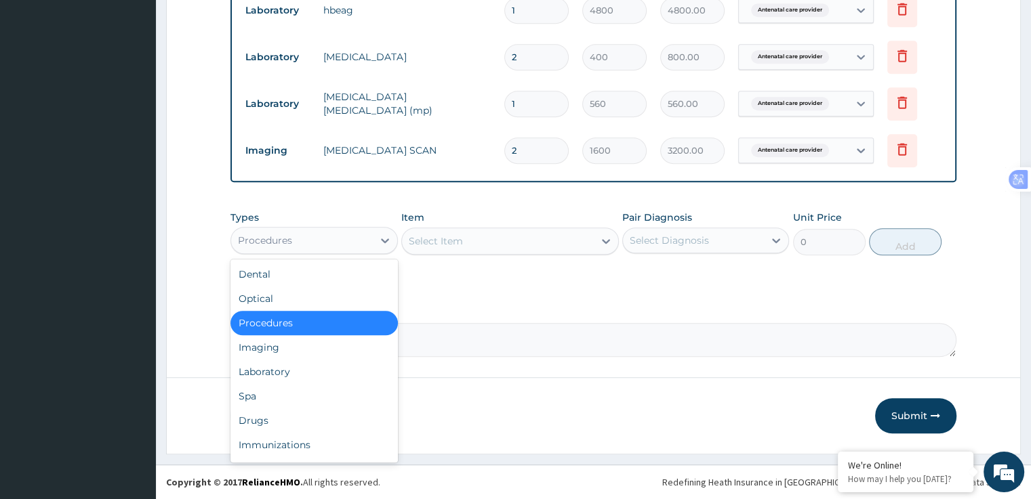
scroll to position [46, 0]
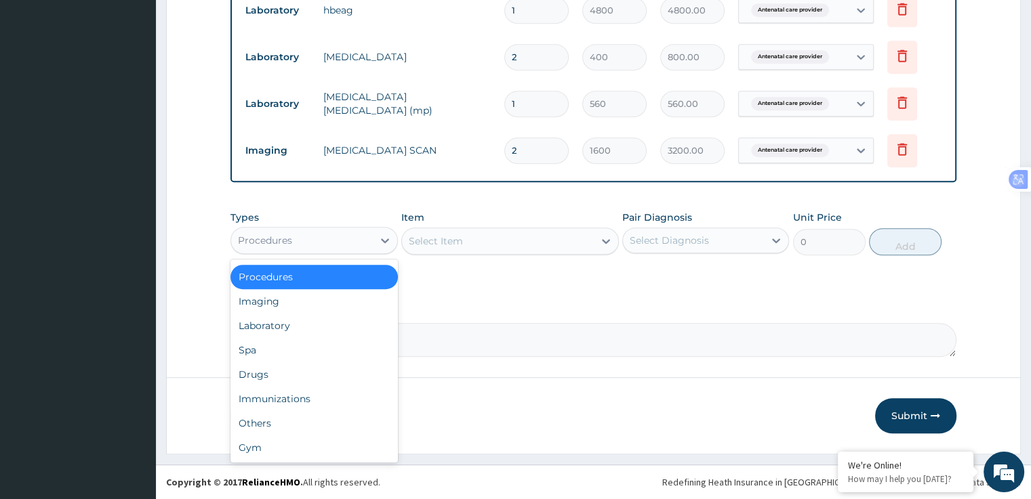
click at [268, 452] on div "Gym" at bounding box center [313, 448] width 167 height 24
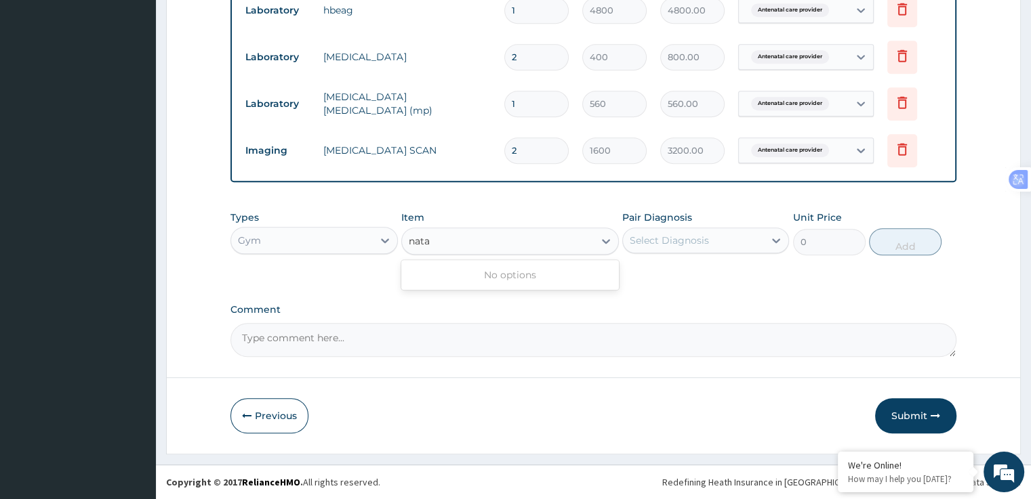
type input "nata"
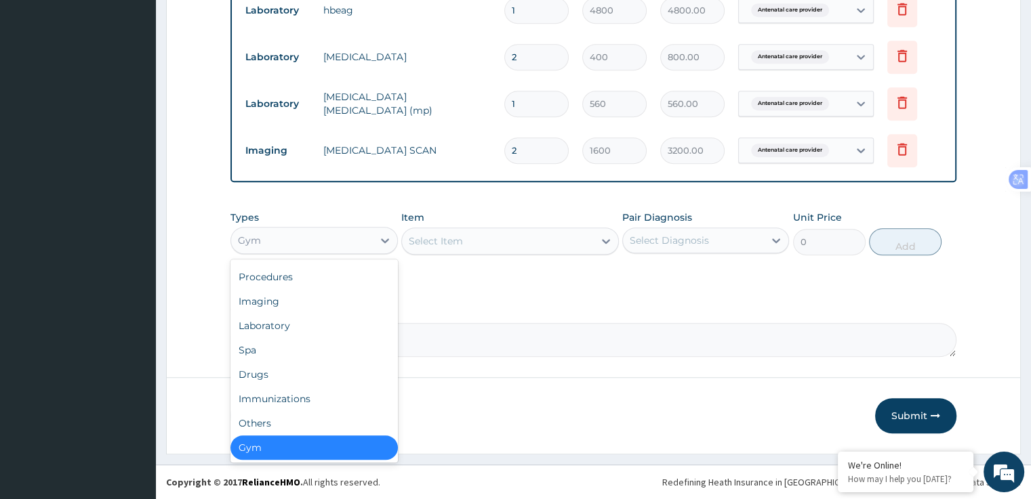
click at [283, 430] on div "Others" at bounding box center [313, 423] width 167 height 24
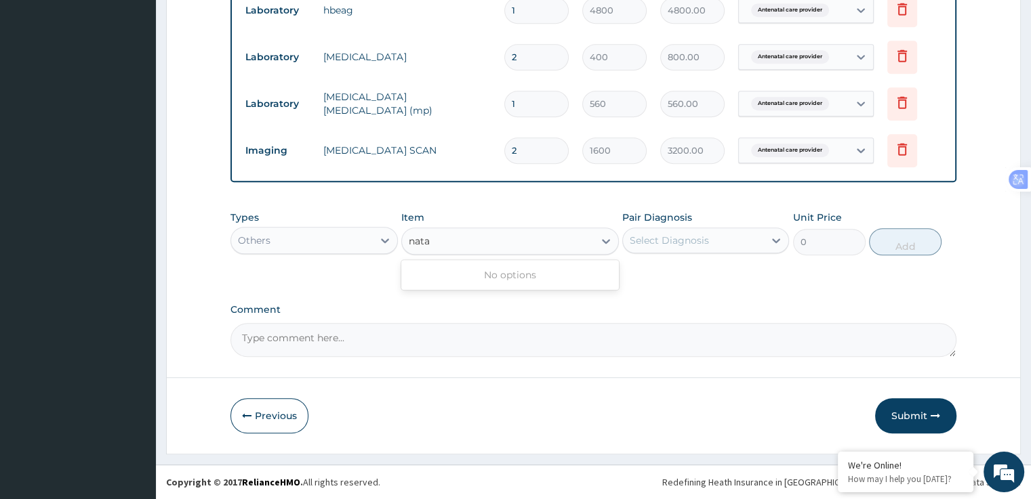
type input "nata"
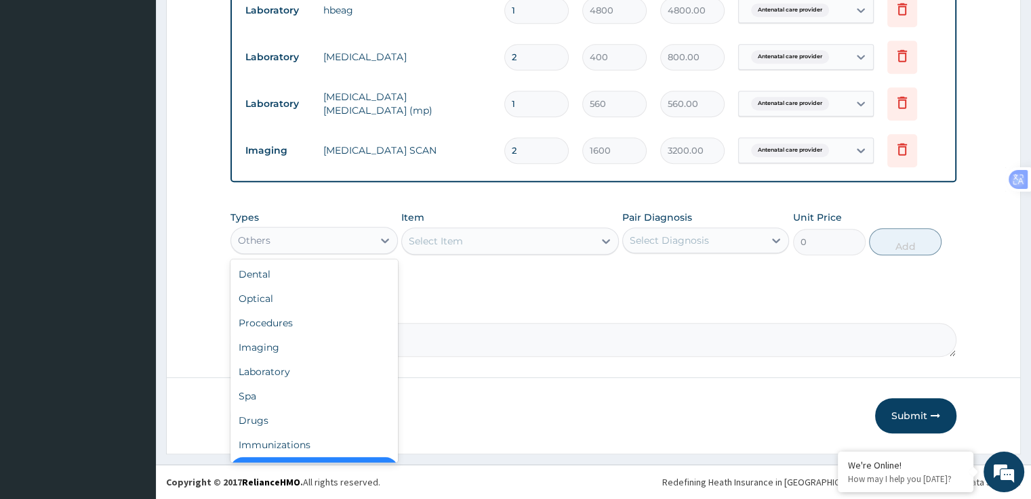
scroll to position [27, 0]
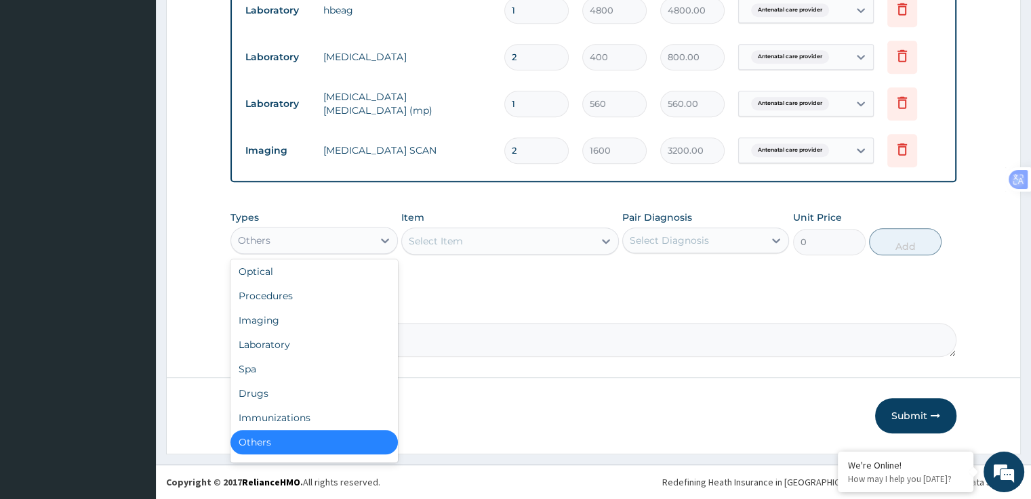
click at [267, 395] on div "Drugs" at bounding box center [313, 394] width 167 height 24
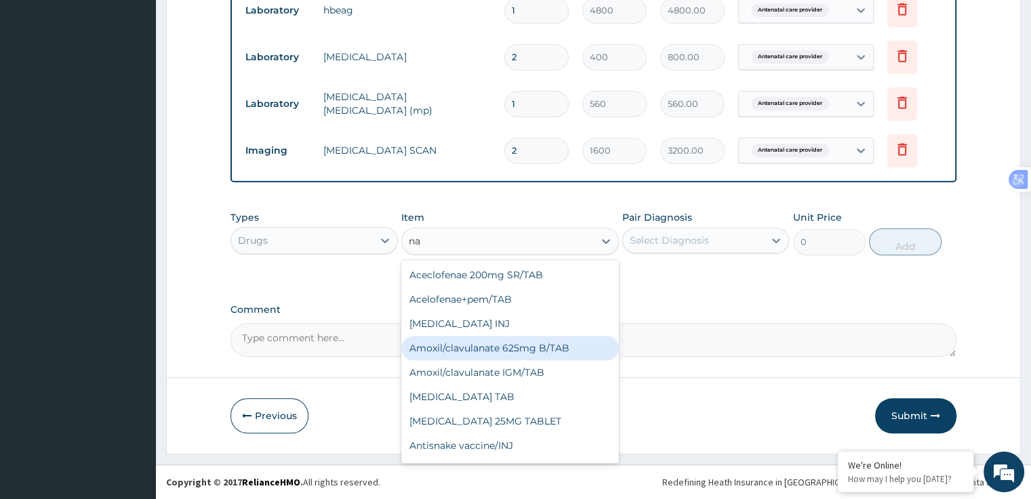
type input "n"
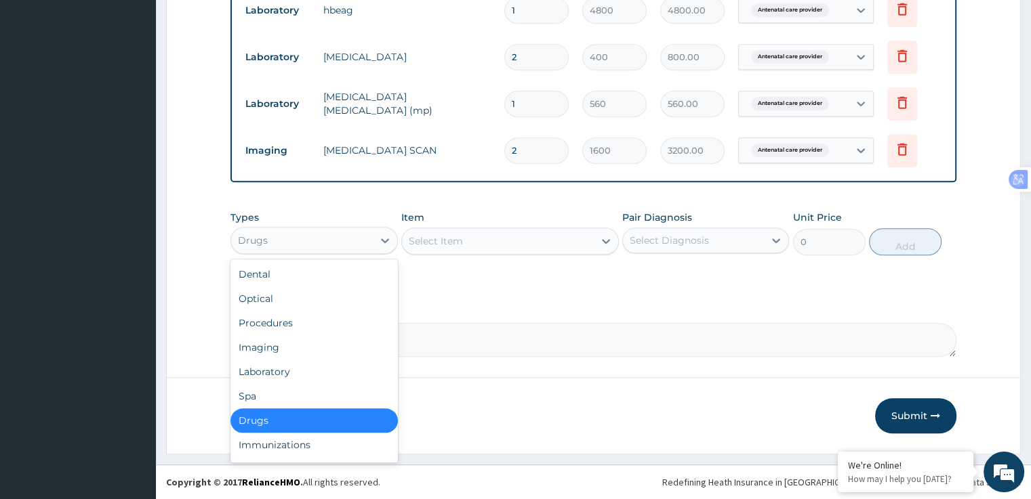
click at [310, 302] on div "Optical" at bounding box center [313, 299] width 167 height 24
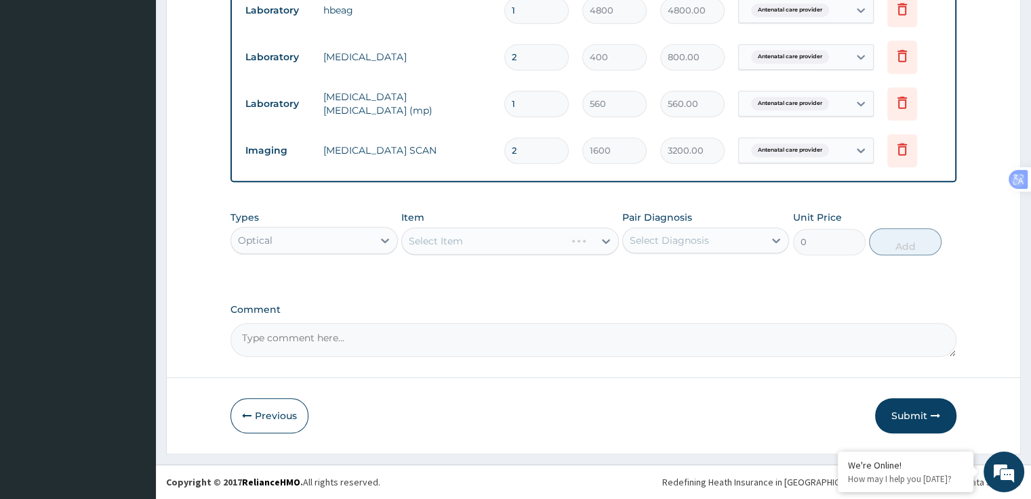
click at [483, 239] on div "Select Item" at bounding box center [510, 241] width 218 height 27
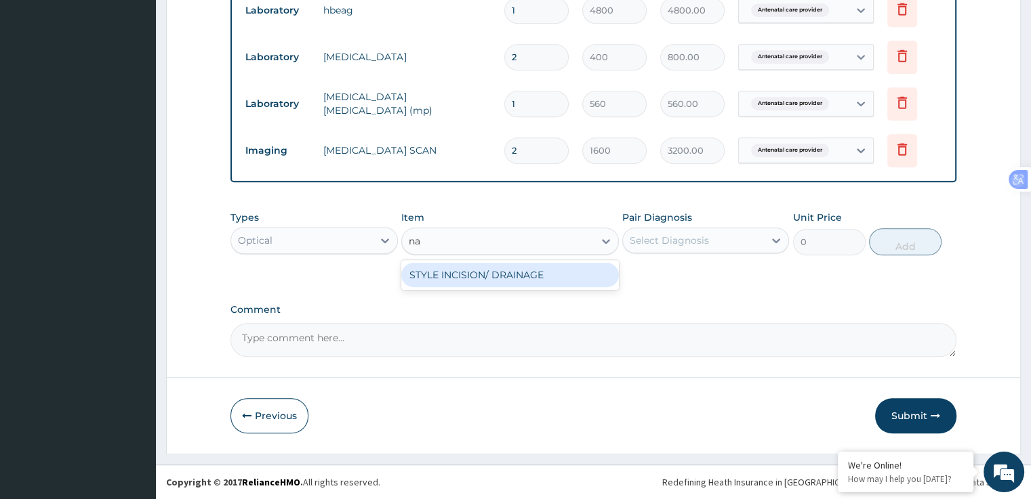
type input "n"
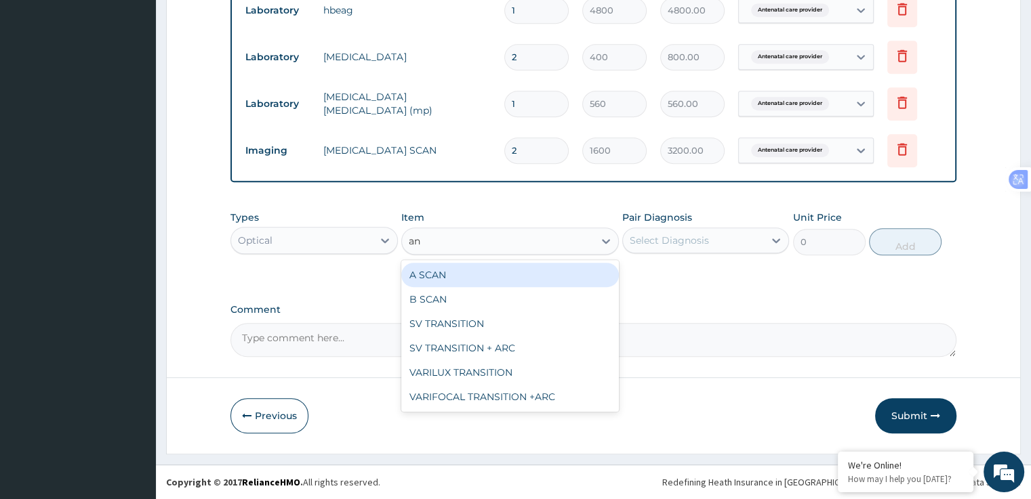
type input "an"
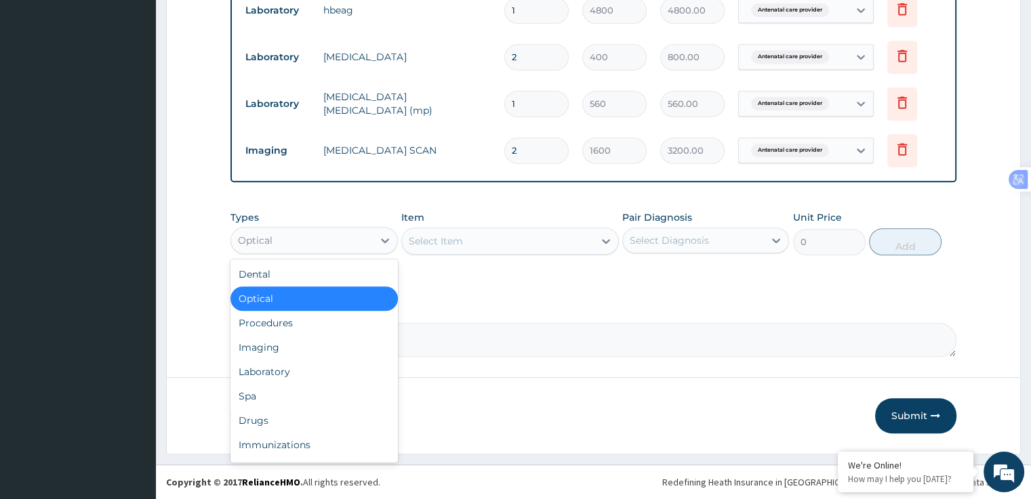
click at [331, 413] on div "Drugs" at bounding box center [313, 421] width 167 height 24
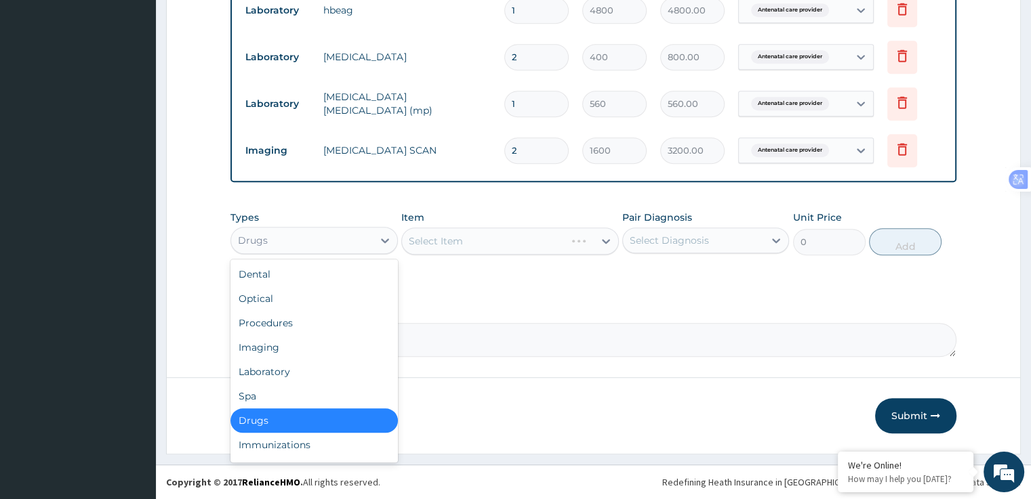
click at [304, 326] on div "Procedures" at bounding box center [313, 323] width 167 height 24
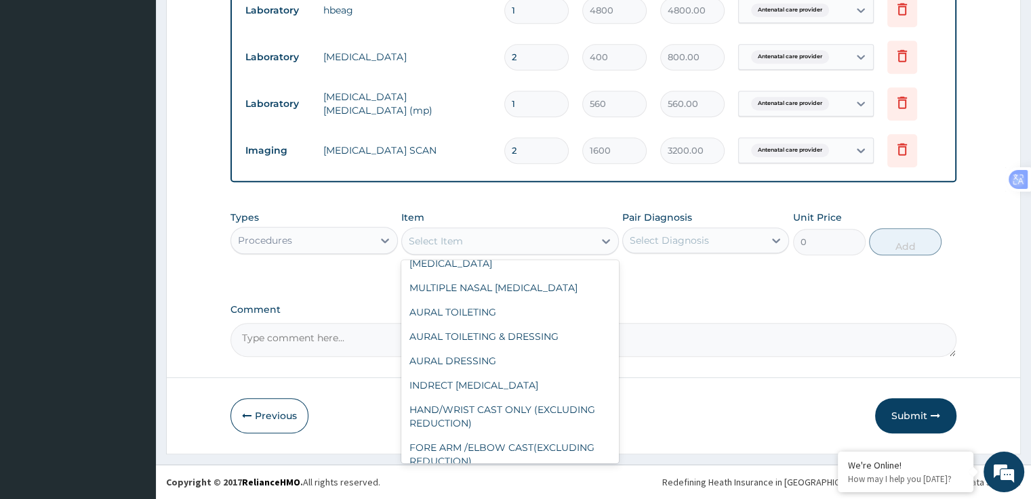
scroll to position [3271, 0]
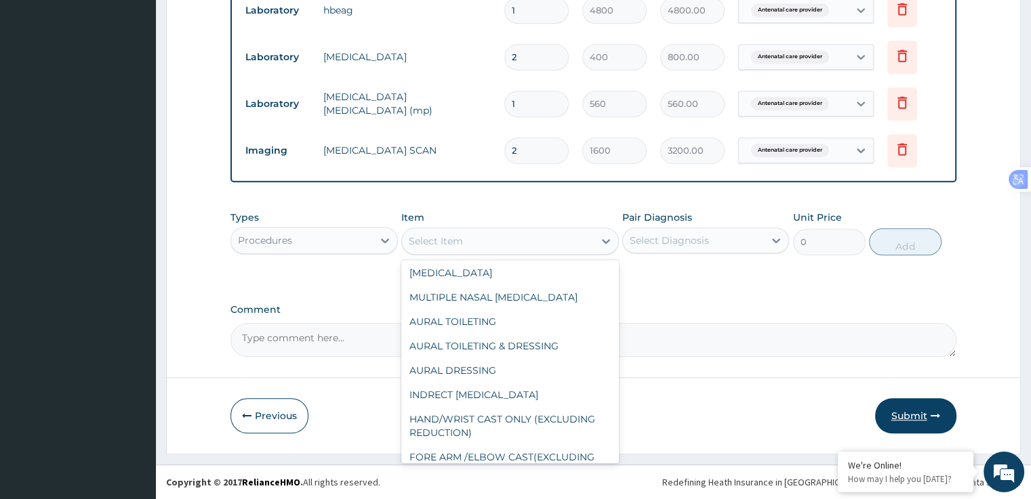
click at [925, 419] on button "Submit" at bounding box center [915, 415] width 81 height 35
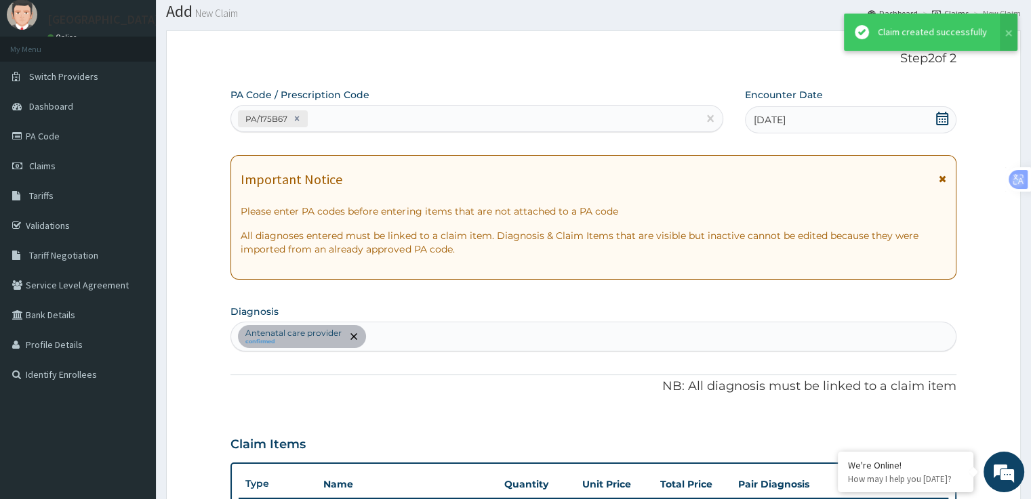
scroll to position [975, 0]
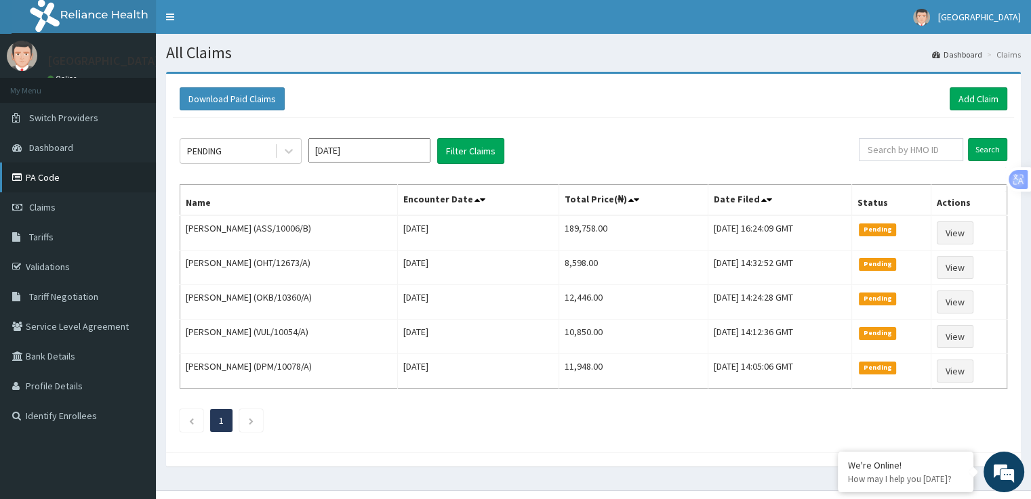
click at [55, 183] on link "PA Code" at bounding box center [78, 178] width 156 height 30
